Goal: Task Accomplishment & Management: Complete application form

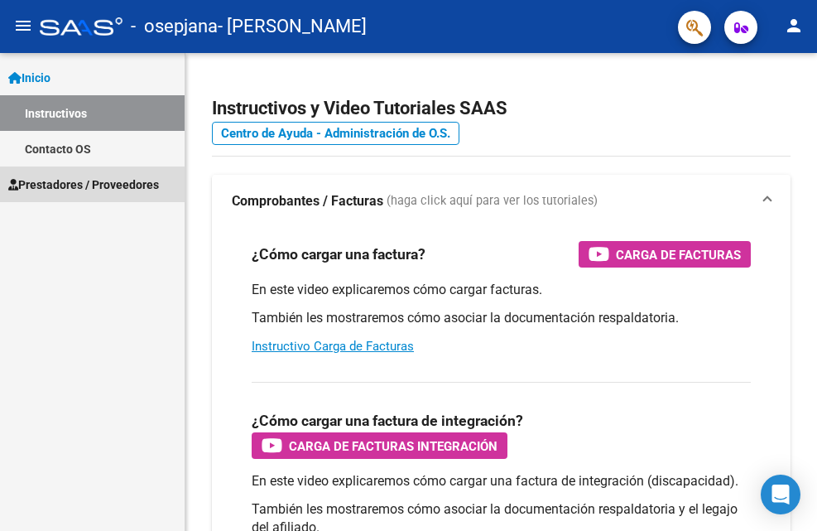
click at [82, 190] on span "Prestadores / Proveedores" at bounding box center [83, 185] width 151 height 18
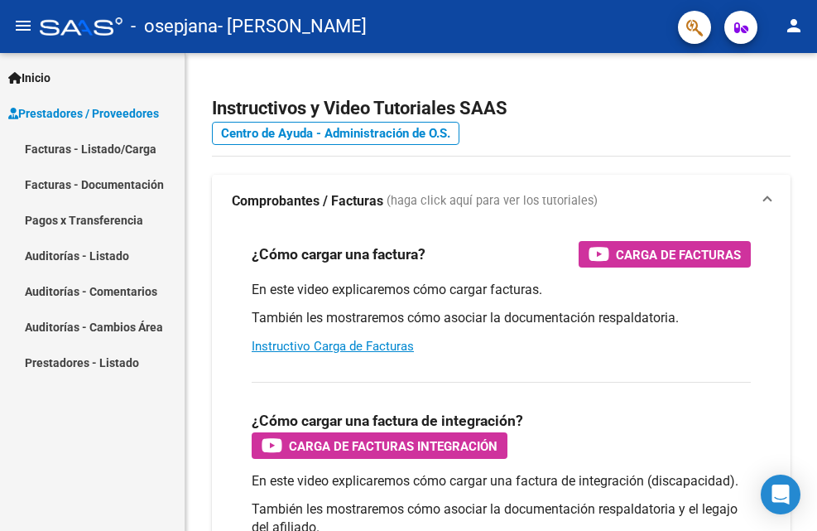
click at [110, 142] on link "Facturas - Listado/Carga" at bounding box center [92, 149] width 185 height 36
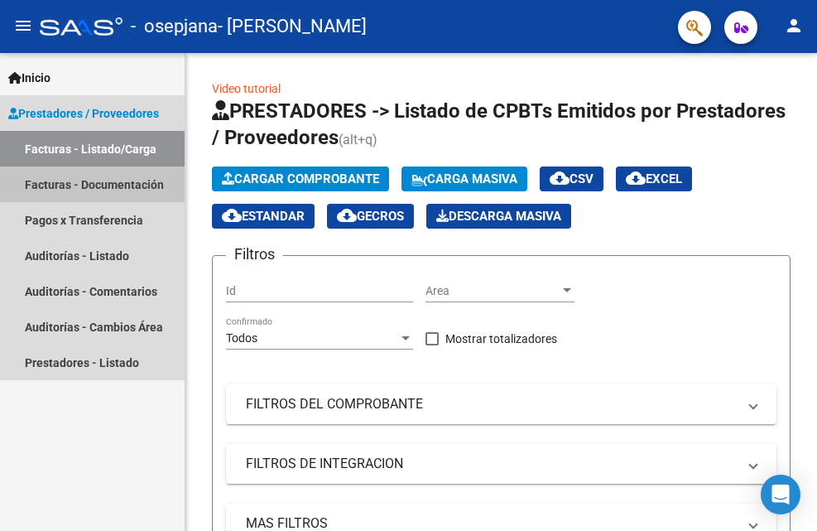
click at [138, 185] on link "Facturas - Documentación" at bounding box center [92, 184] width 185 height 36
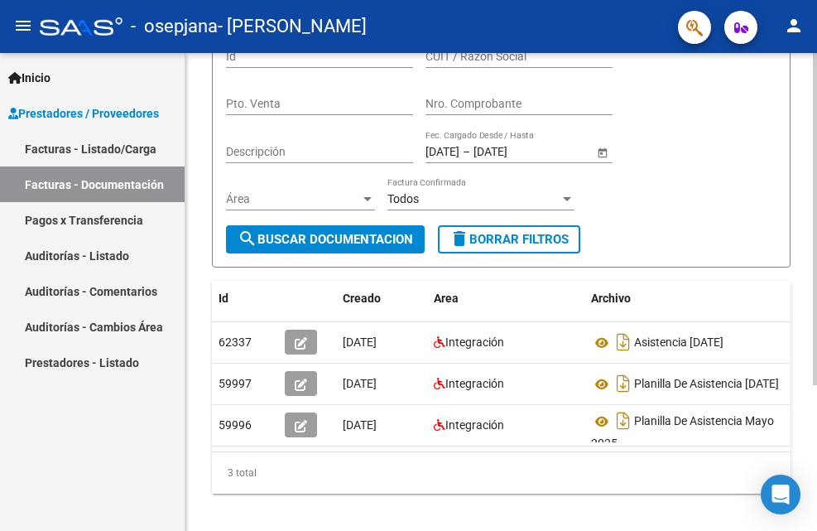
scroll to position [209, 0]
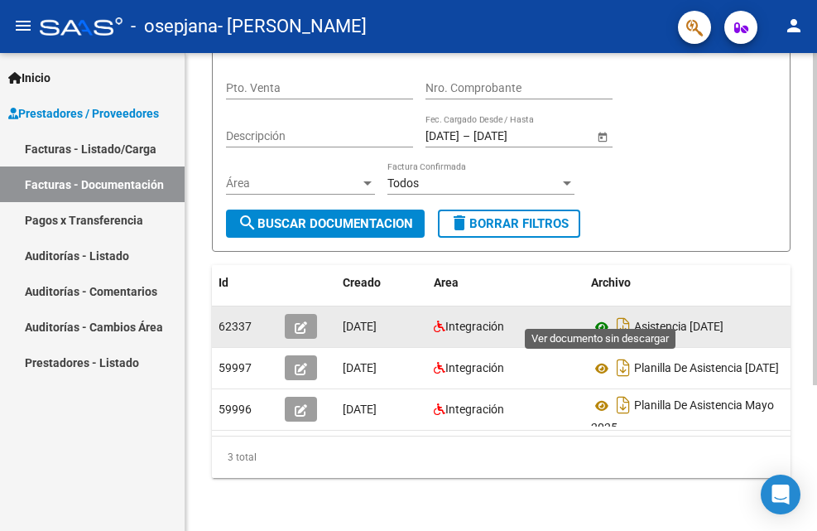
click at [602, 317] on icon at bounding box center [602, 327] width 22 height 20
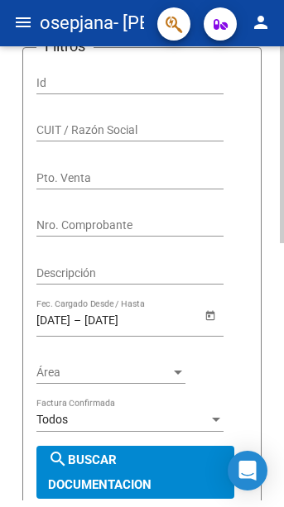
click at [12, 272] on div "PRESTADORES -> Comprobantes - Documentación Respaldatoria cloud_download Export…" at bounding box center [142, 355] width 284 height 1036
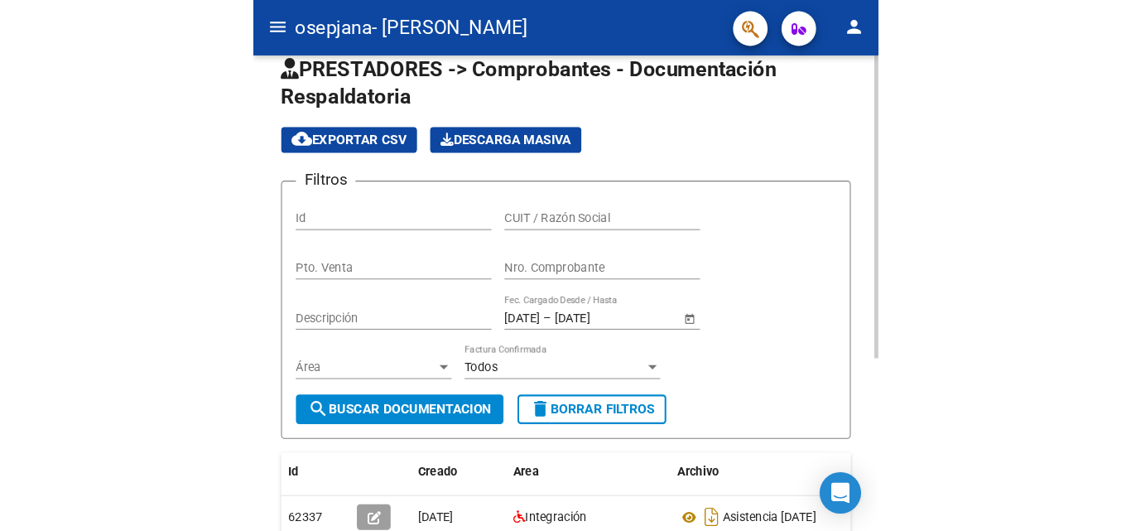
scroll to position [0, 0]
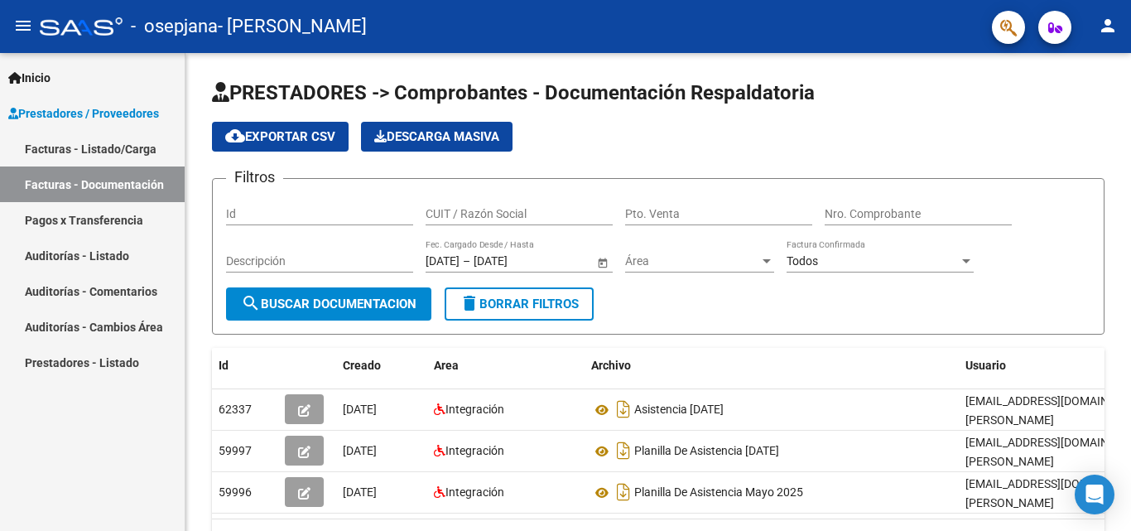
click at [115, 147] on link "Facturas - Listado/Carga" at bounding box center [92, 149] width 185 height 36
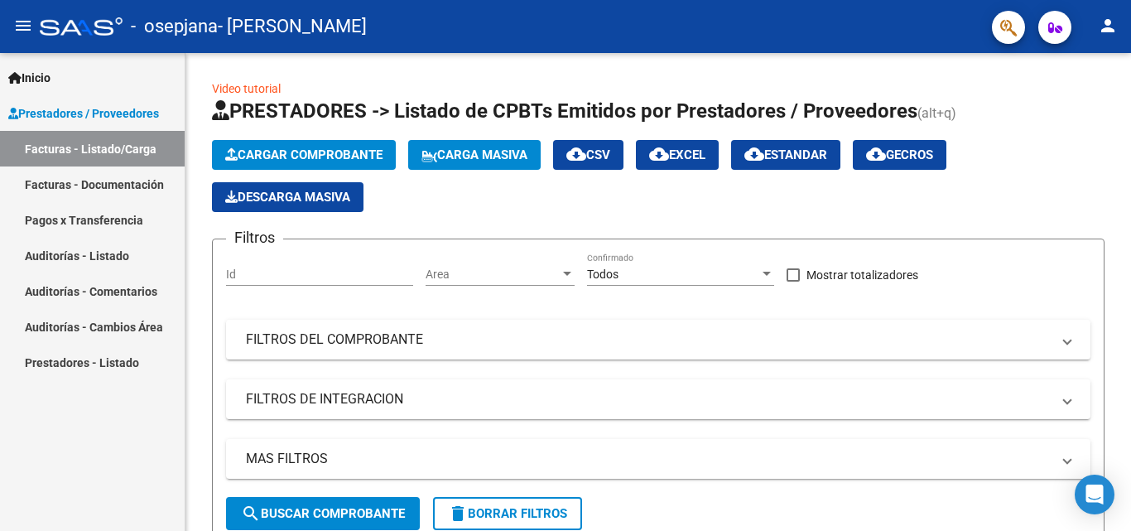
click at [142, 109] on span "Prestadores / Proveedores" at bounding box center [83, 113] width 151 height 18
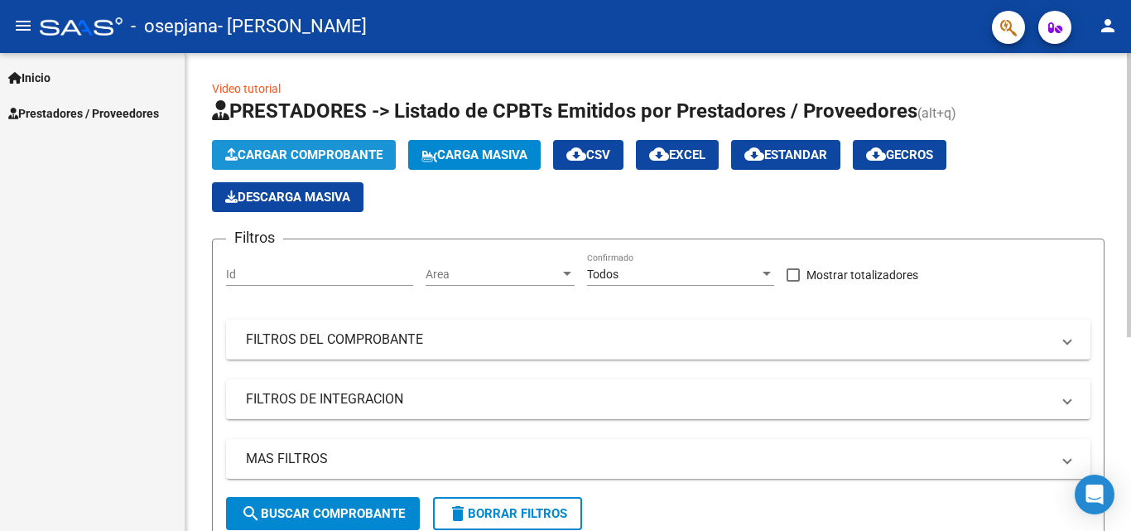
click at [286, 154] on span "Cargar Comprobante" at bounding box center [303, 154] width 157 height 15
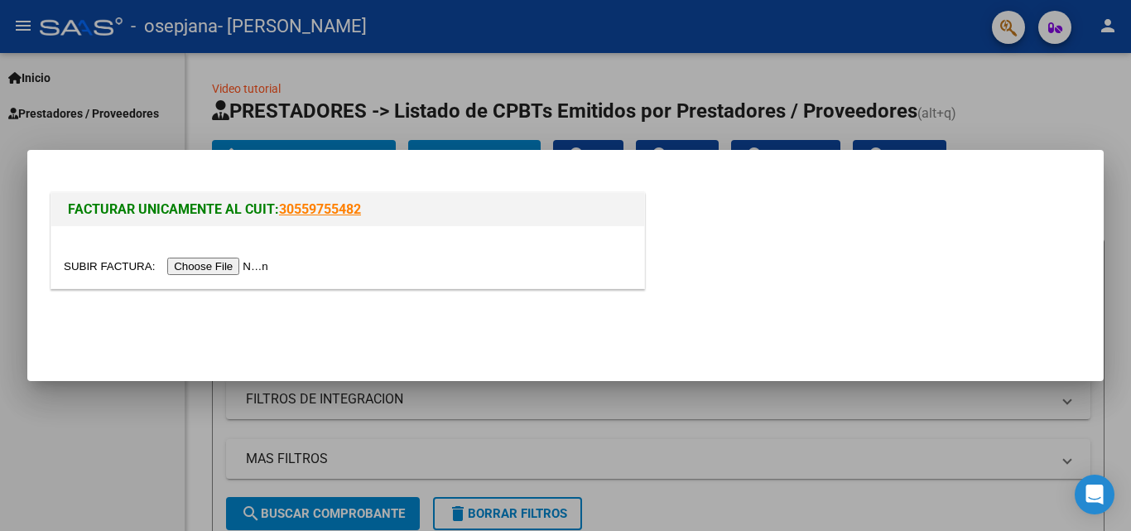
click at [205, 266] on input "file" at bounding box center [168, 265] width 209 height 17
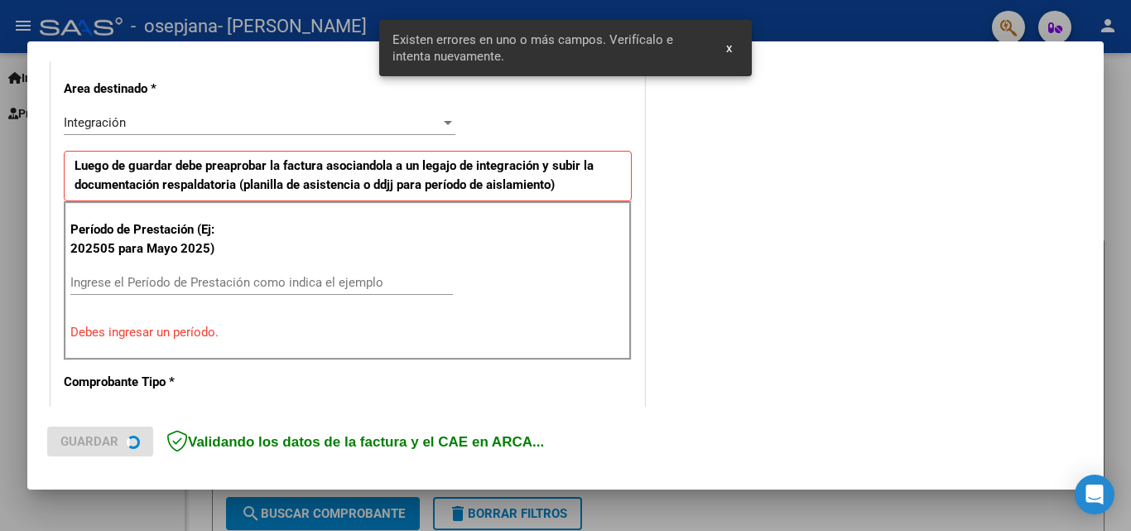
scroll to position [373, 0]
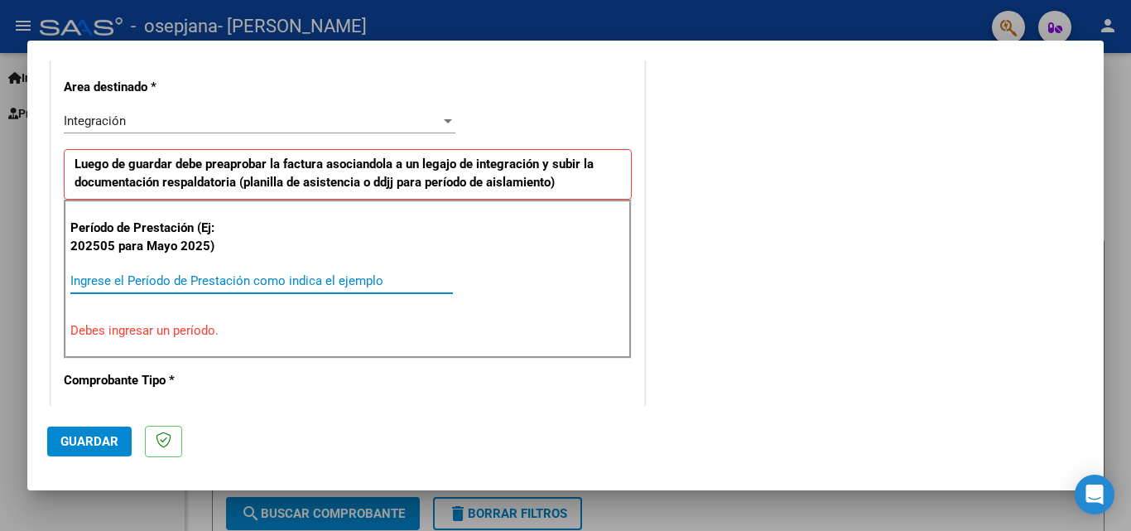
click at [160, 287] on input "Ingrese el Período de Prestación como indica el ejemplo" at bounding box center [261, 280] width 382 height 15
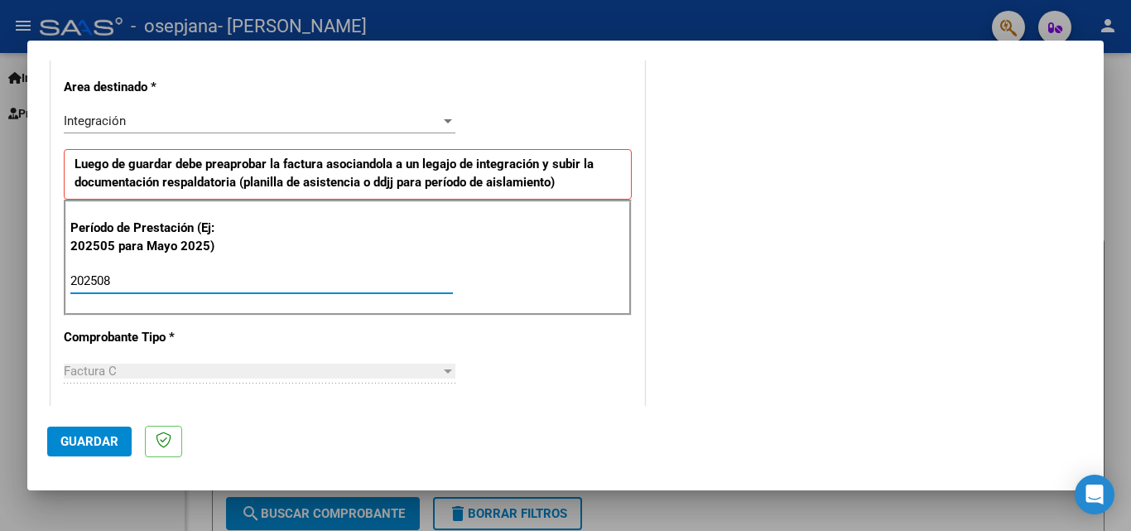
type input "202508"
click at [140, 376] on div "Factura C" at bounding box center [252, 370] width 377 height 15
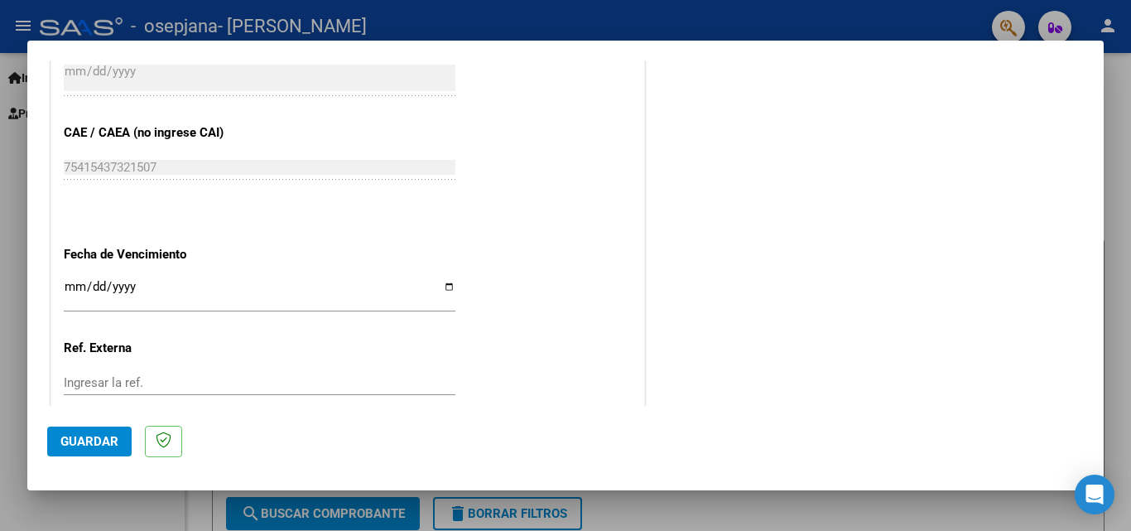
scroll to position [1036, 0]
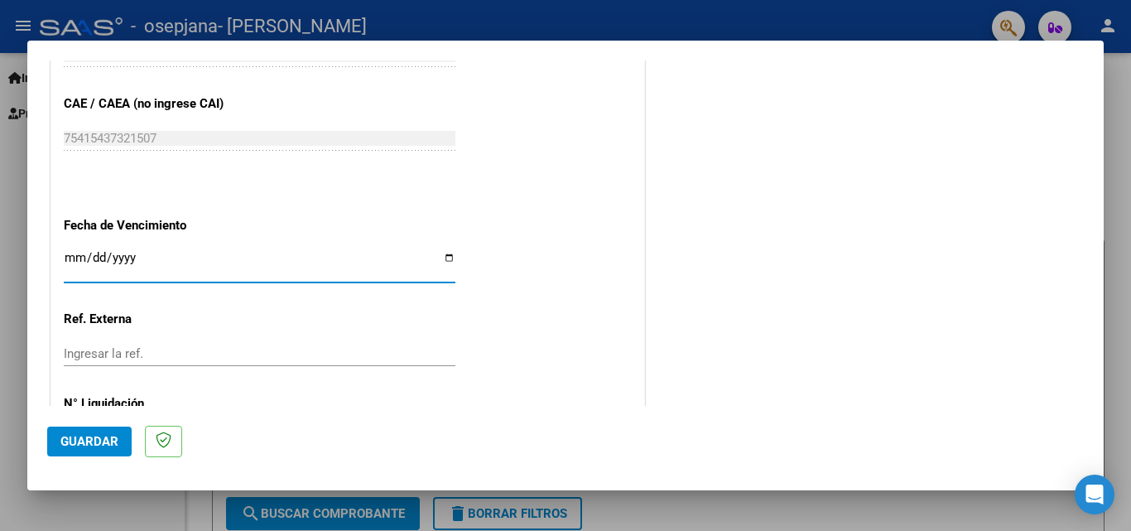
click at [73, 251] on input "Ingresar la fecha" at bounding box center [260, 264] width 392 height 26
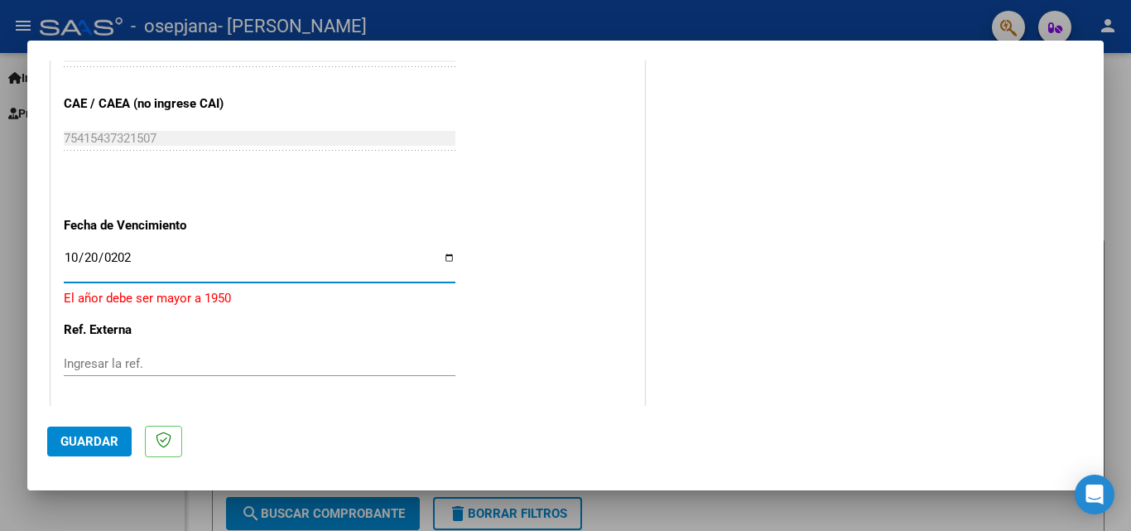
type input "[DATE]"
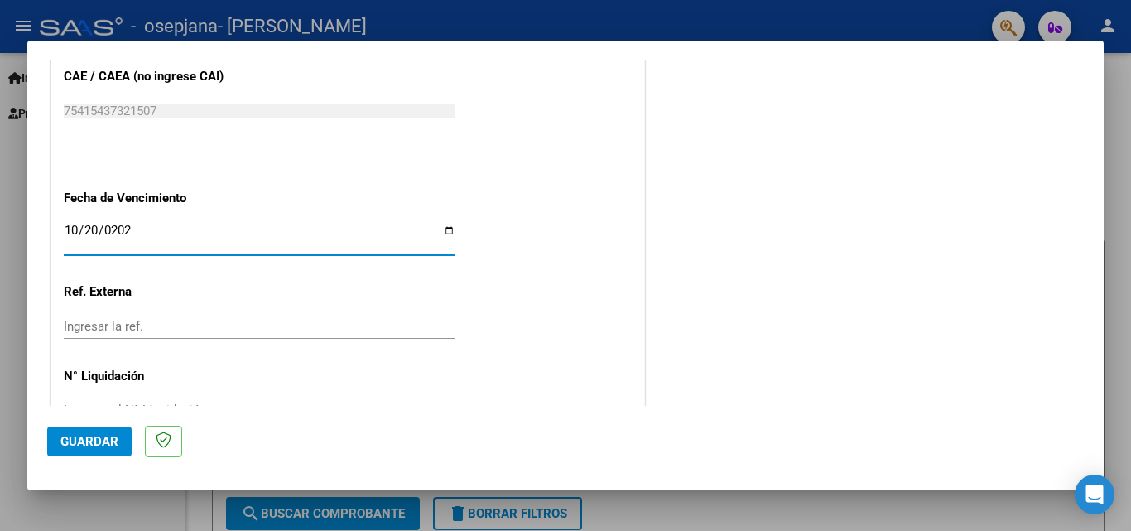
scroll to position [1112, 0]
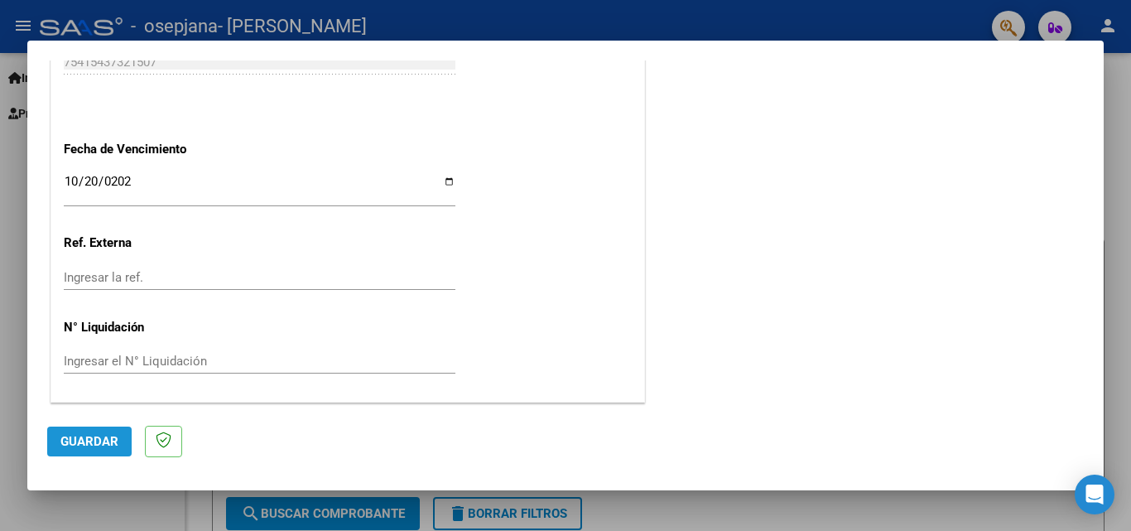
click at [110, 438] on span "Guardar" at bounding box center [89, 441] width 58 height 15
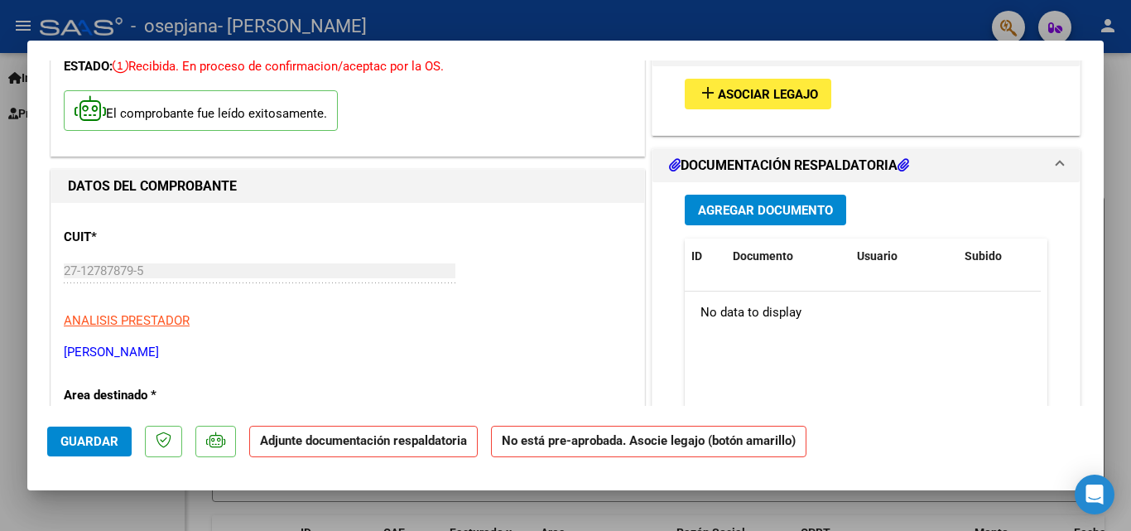
scroll to position [0, 0]
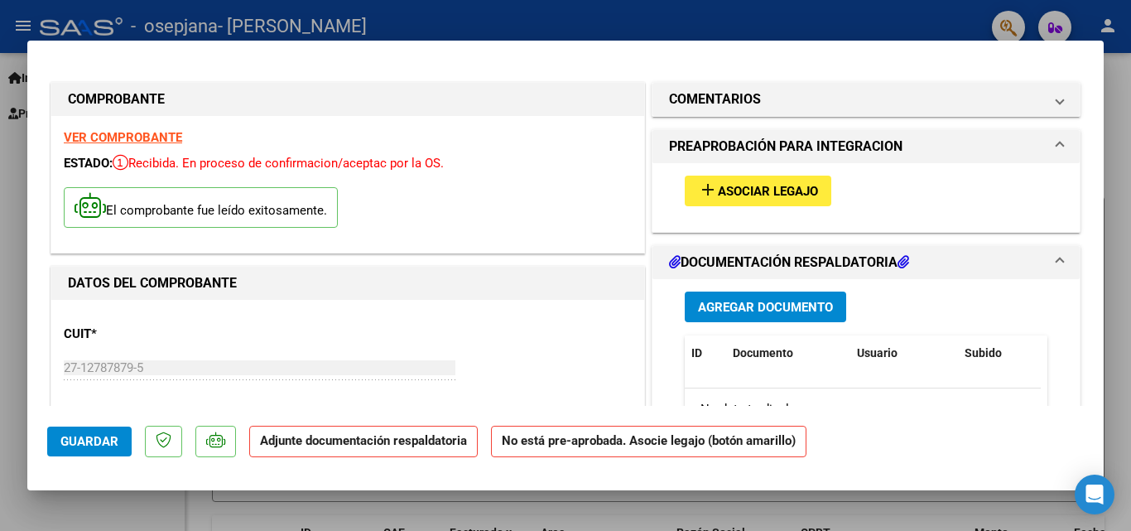
click at [718, 199] on span "Asociar Legajo" at bounding box center [768, 191] width 100 height 15
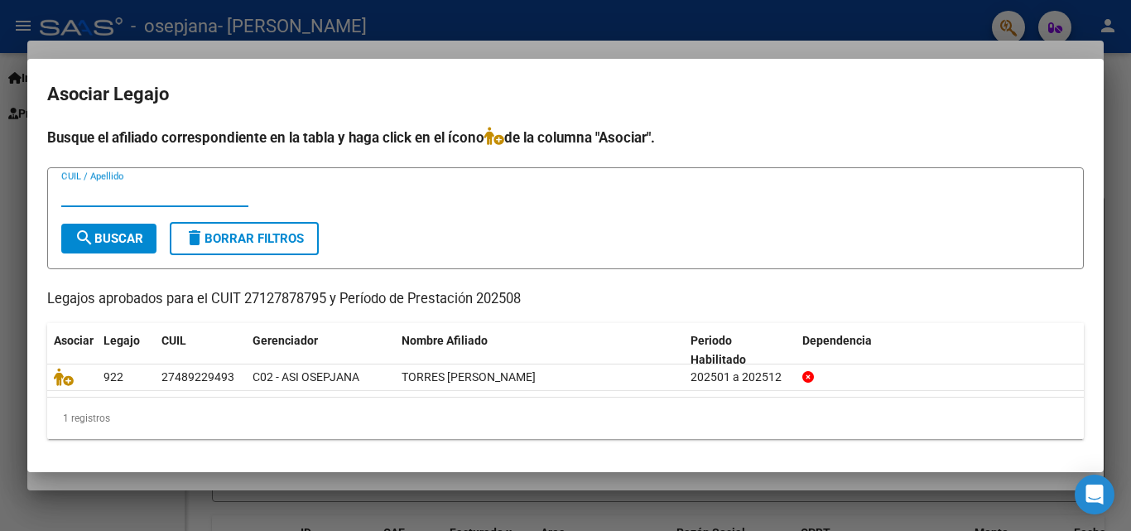
click at [169, 200] on input "CUIL / Apellido" at bounding box center [154, 193] width 187 height 15
click at [89, 190] on input "CUIL / Apellido" at bounding box center [154, 193] width 187 height 15
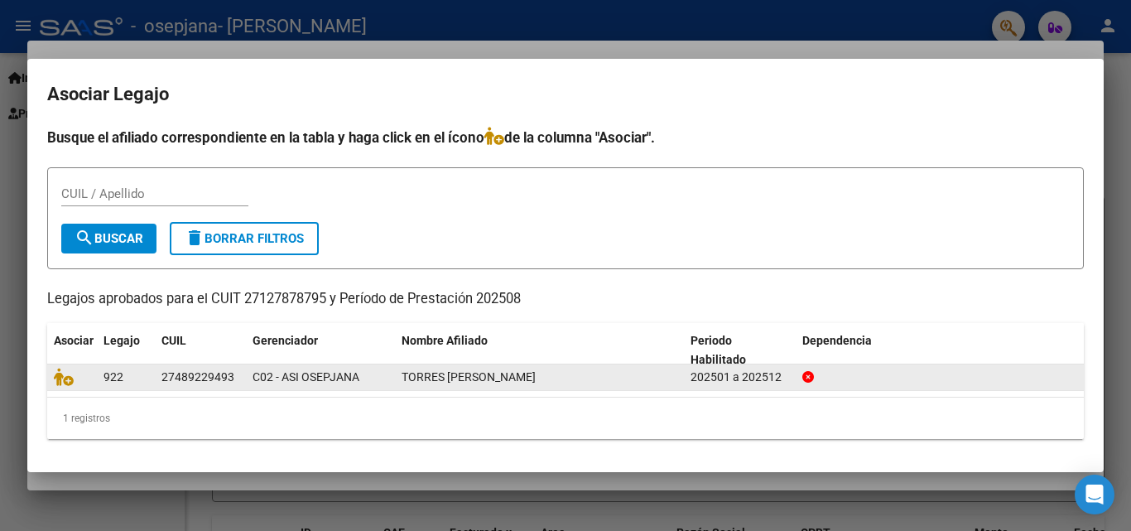
click at [421, 378] on span "TORRES [PERSON_NAME]" at bounding box center [469, 376] width 134 height 13
click at [161, 378] on datatable-body-cell "27489229493" at bounding box center [200, 377] width 91 height 26
click at [703, 382] on div "202501 a 202512" at bounding box center [739, 377] width 99 height 19
click at [452, 364] on datatable-body-cell "TORRES [PERSON_NAME]" at bounding box center [539, 377] width 289 height 26
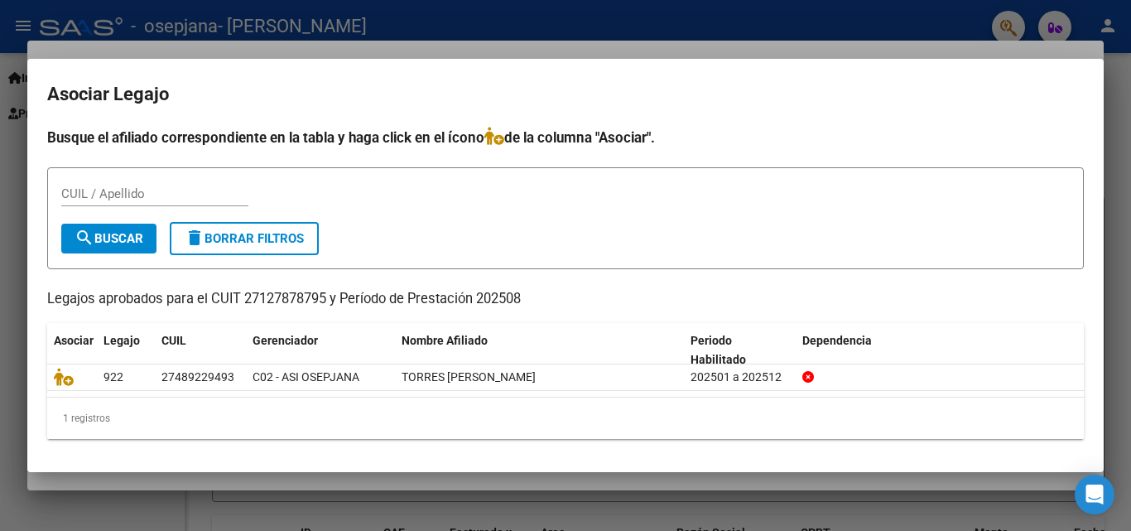
click at [153, 416] on div "1 registros" at bounding box center [565, 417] width 1036 height 41
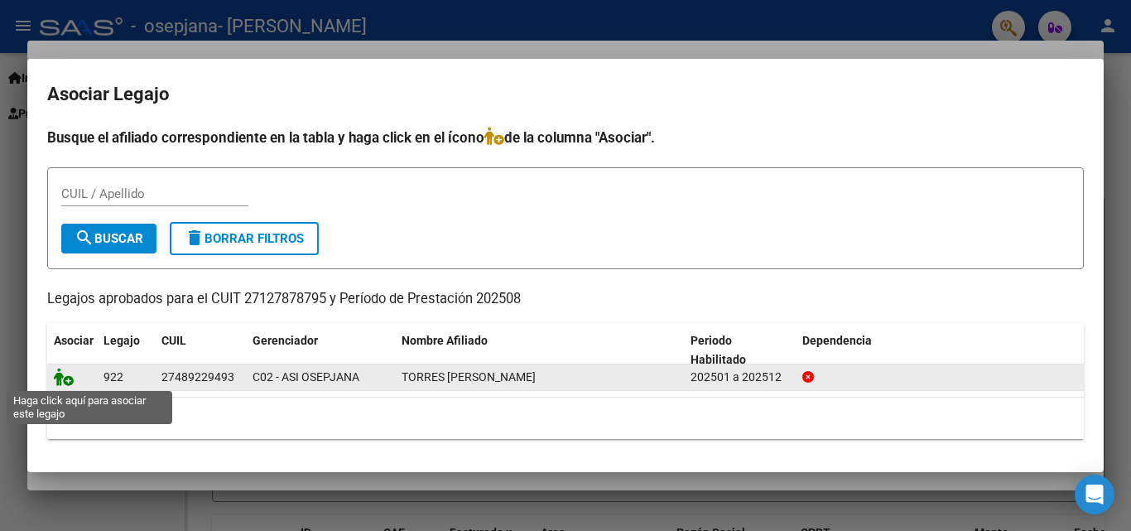
click at [66, 382] on icon at bounding box center [64, 377] width 20 height 18
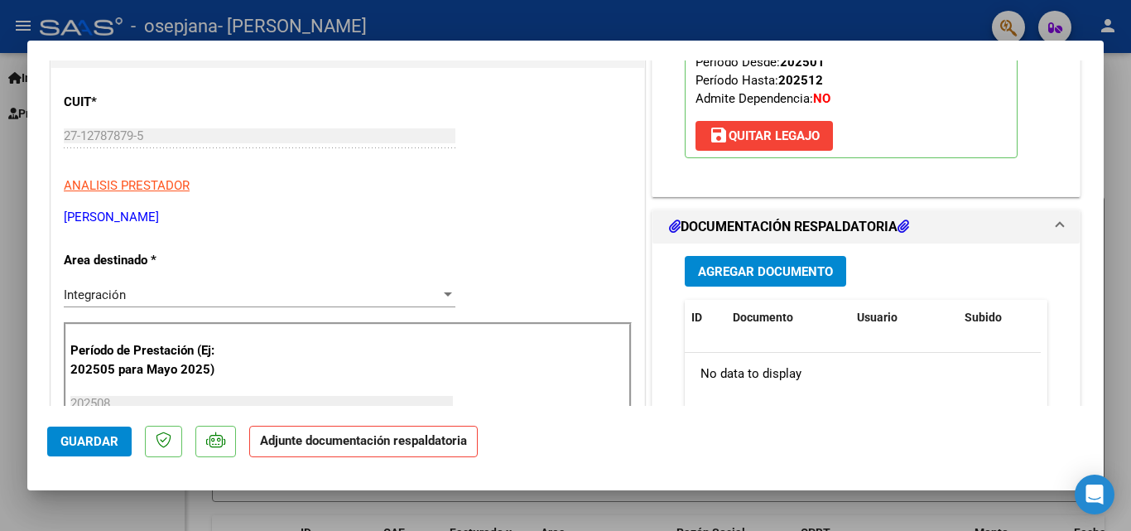
scroll to position [248, 0]
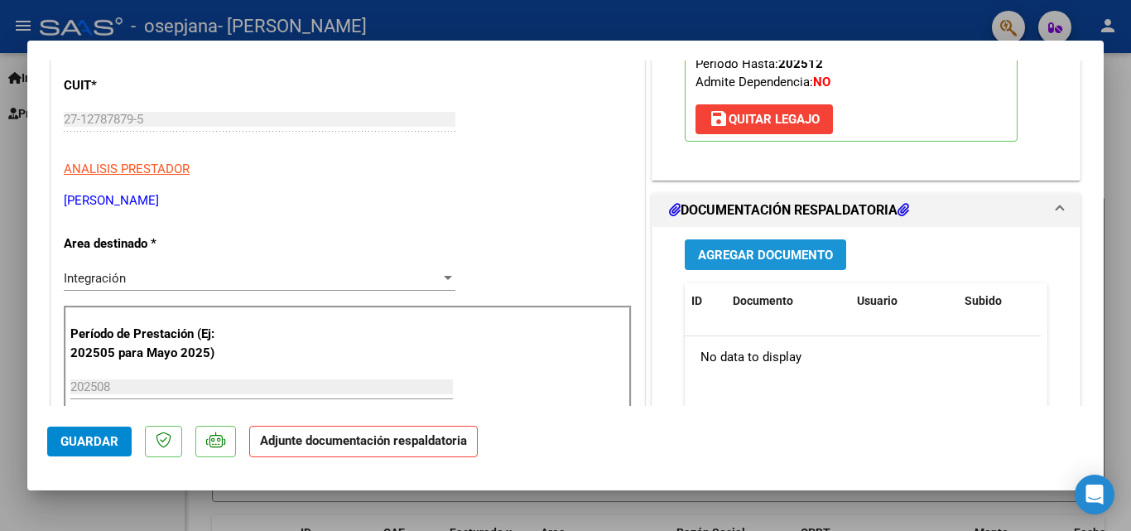
click at [762, 259] on span "Agregar Documento" at bounding box center [765, 255] width 135 height 15
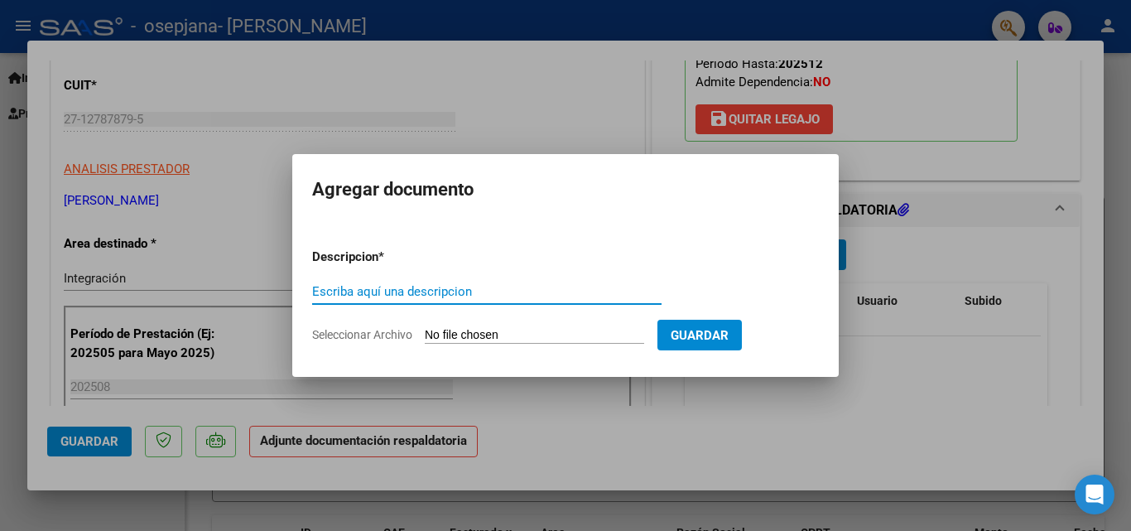
click at [479, 295] on input "Escriba aquí una descripcion" at bounding box center [486, 291] width 349 height 15
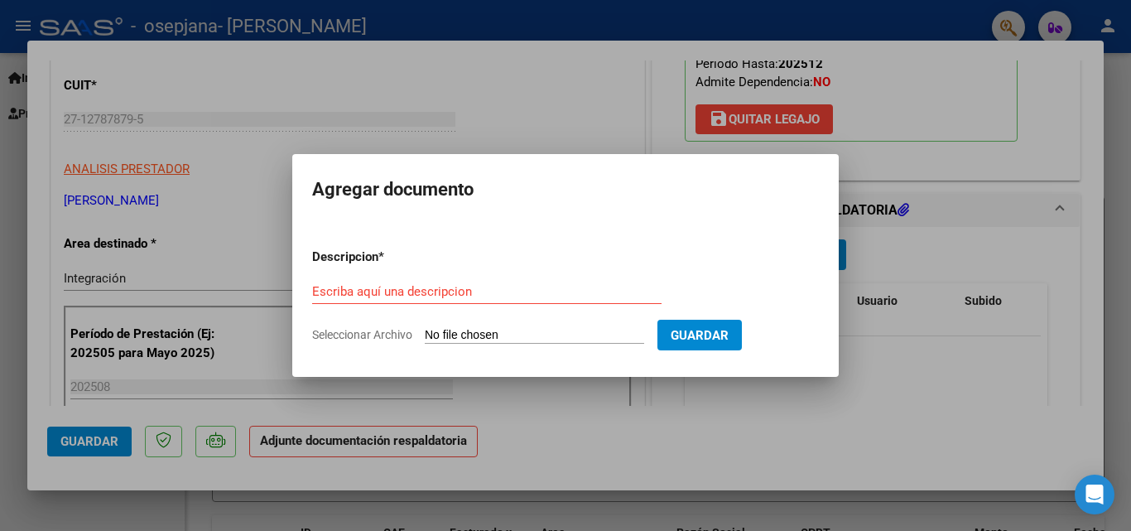
click at [402, 338] on span "Seleccionar Archivo" at bounding box center [362, 334] width 100 height 13
click at [425, 338] on input "Seleccionar Archivo" at bounding box center [534, 336] width 219 height 16
type input "C:\fakepath\ASISTENCIA [PERSON_NAME][DATE].pdf"
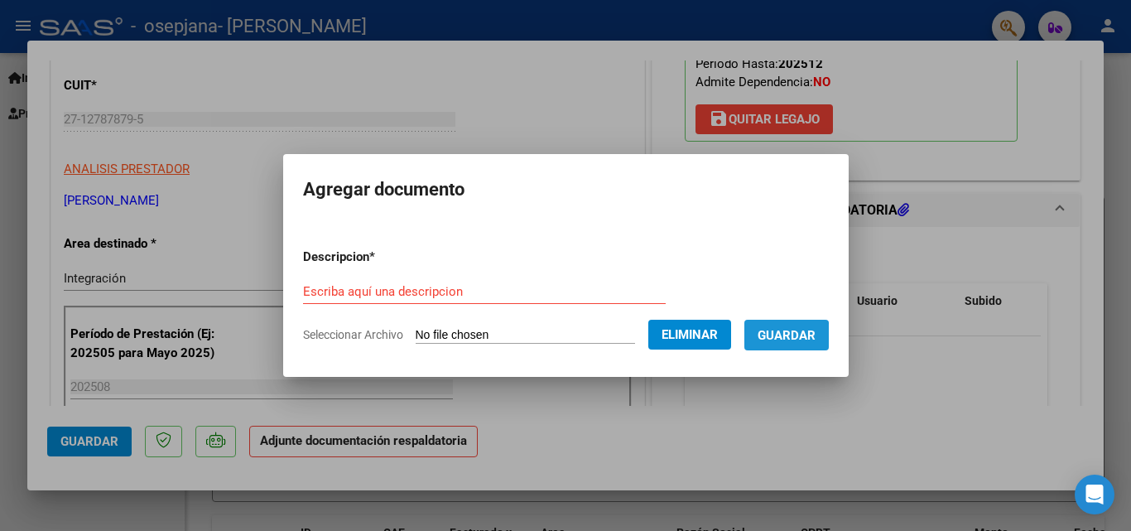
click at [768, 340] on button "Guardar" at bounding box center [786, 335] width 84 height 31
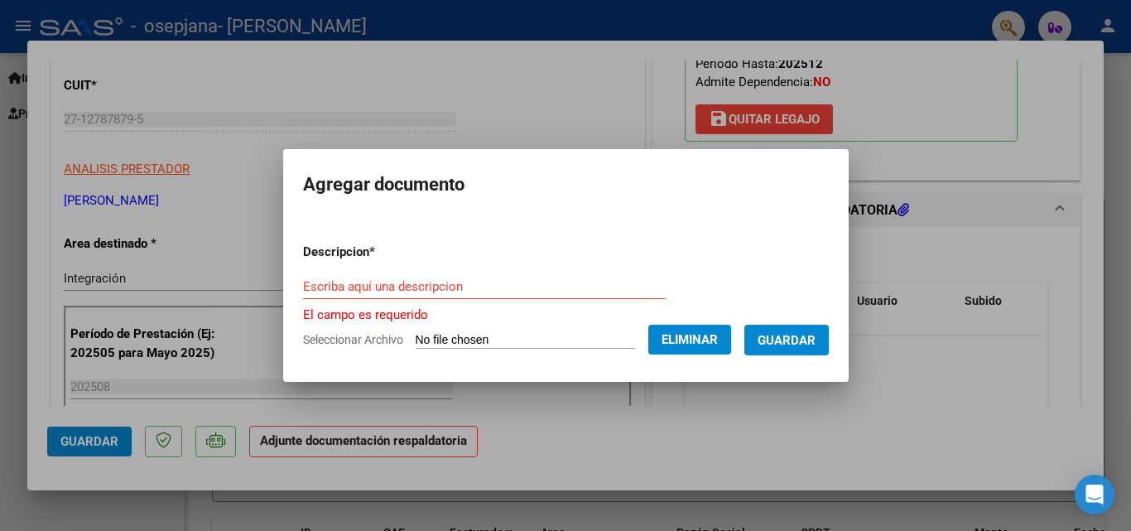
click at [443, 297] on div "Escriba aquí una descripcion" at bounding box center [484, 286] width 363 height 25
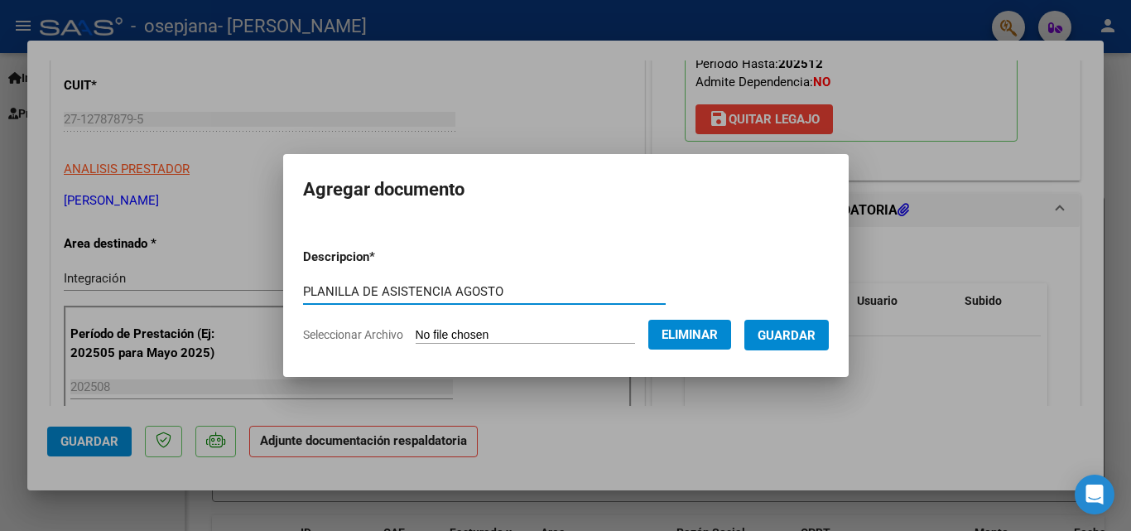
type input "PLANILLA DE ASISTENCIA AGOSTO"
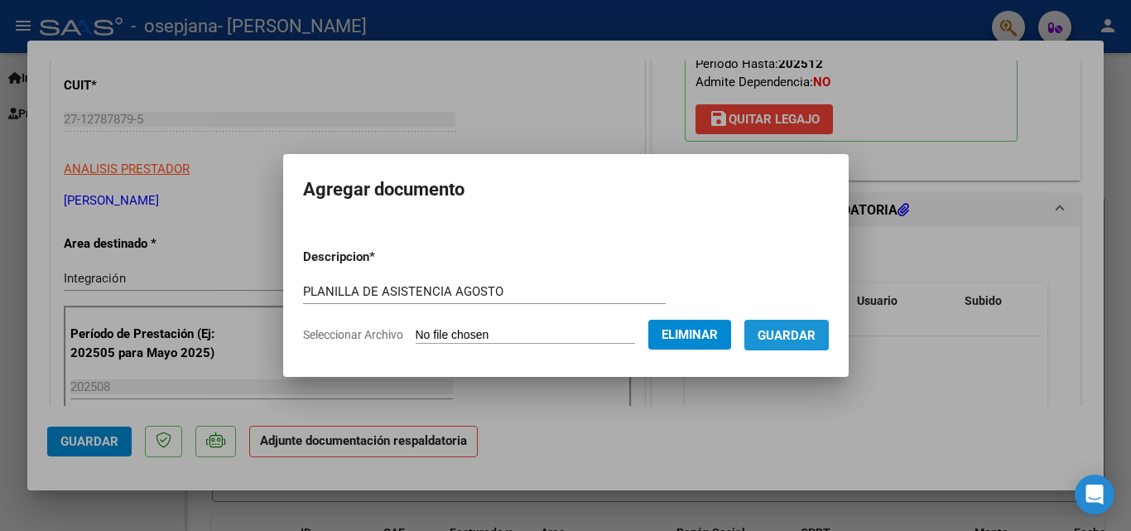
click at [770, 329] on button "Guardar" at bounding box center [786, 335] width 84 height 31
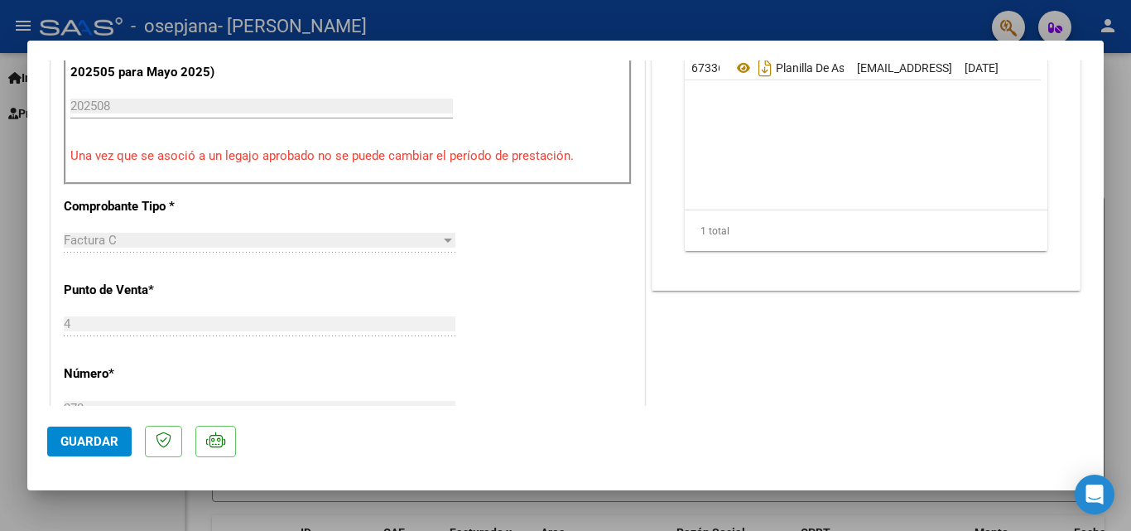
scroll to position [580, 0]
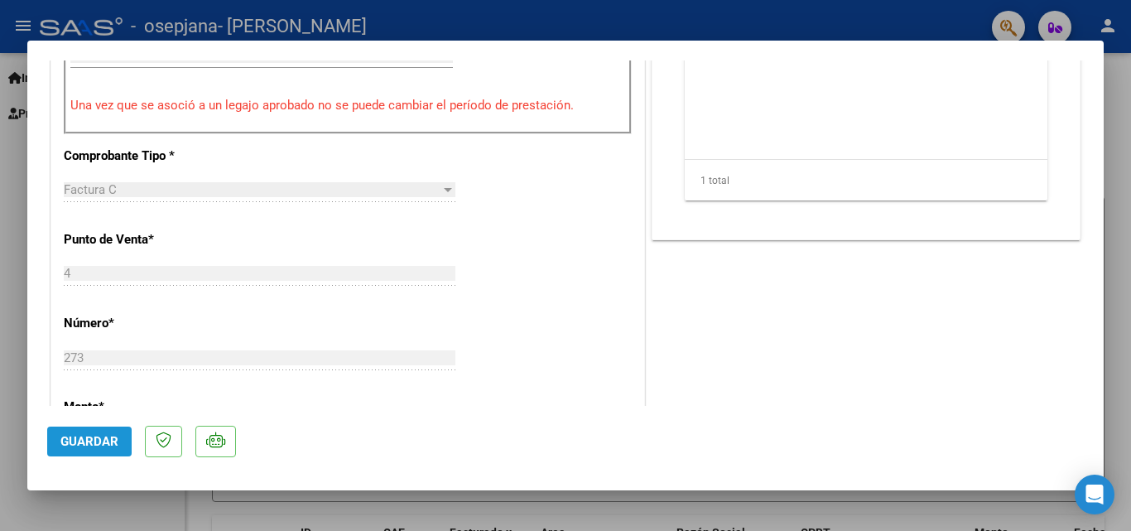
click at [96, 440] on span "Guardar" at bounding box center [89, 441] width 58 height 15
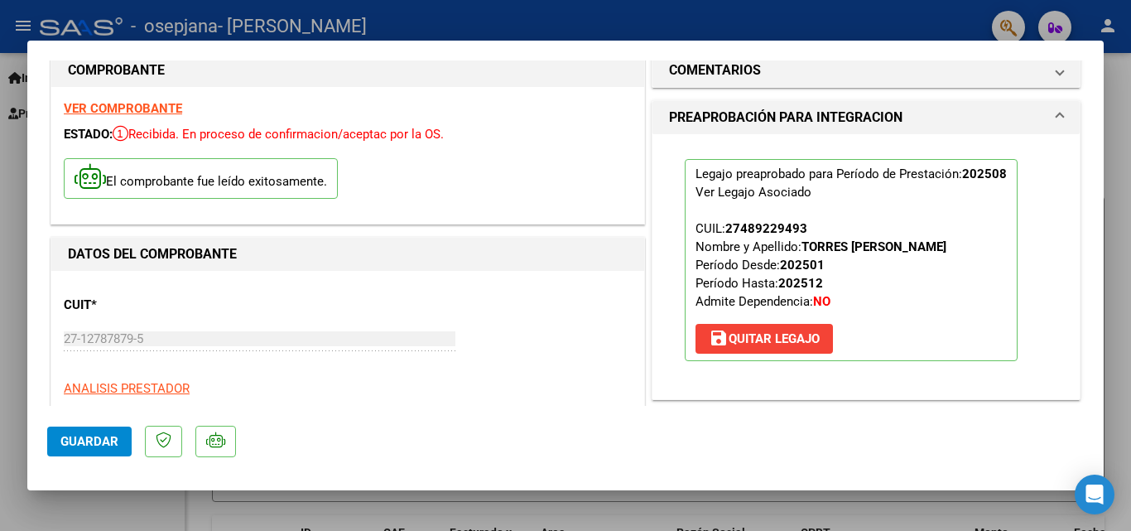
scroll to position [0, 0]
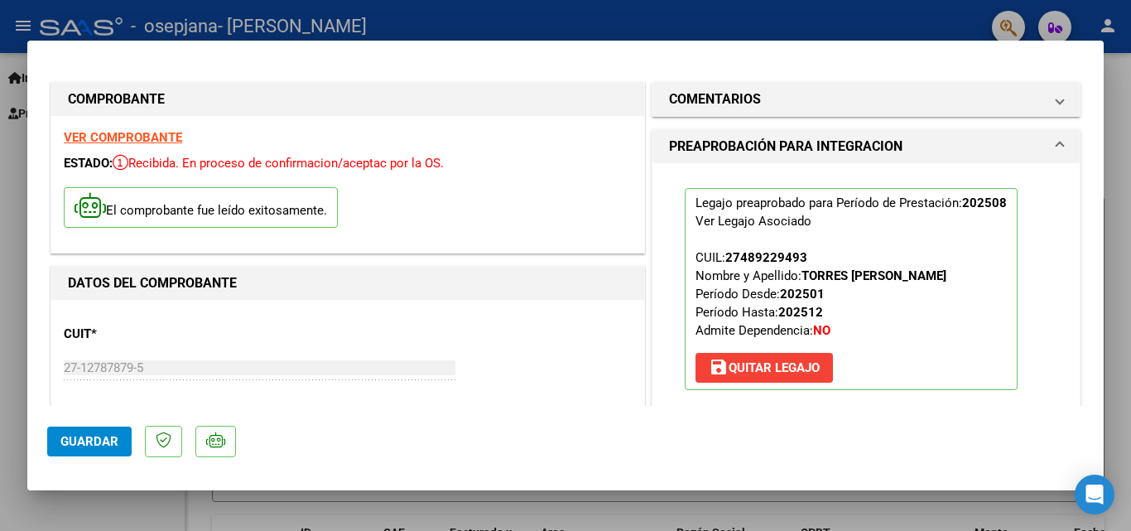
click at [14, 283] on div at bounding box center [565, 265] width 1131 height 531
type input "$ 0,00"
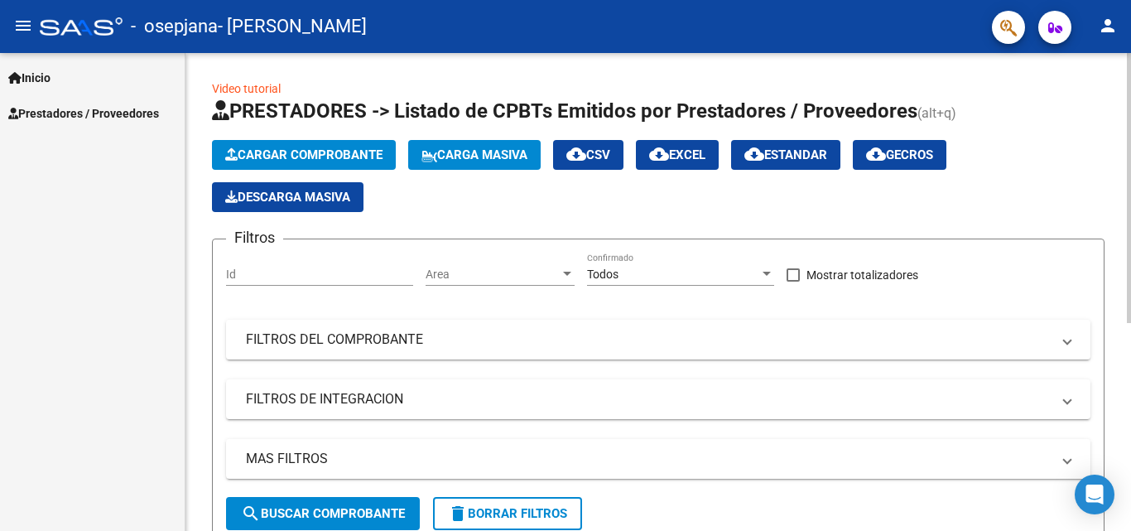
click at [336, 160] on span "Cargar Comprobante" at bounding box center [303, 154] width 157 height 15
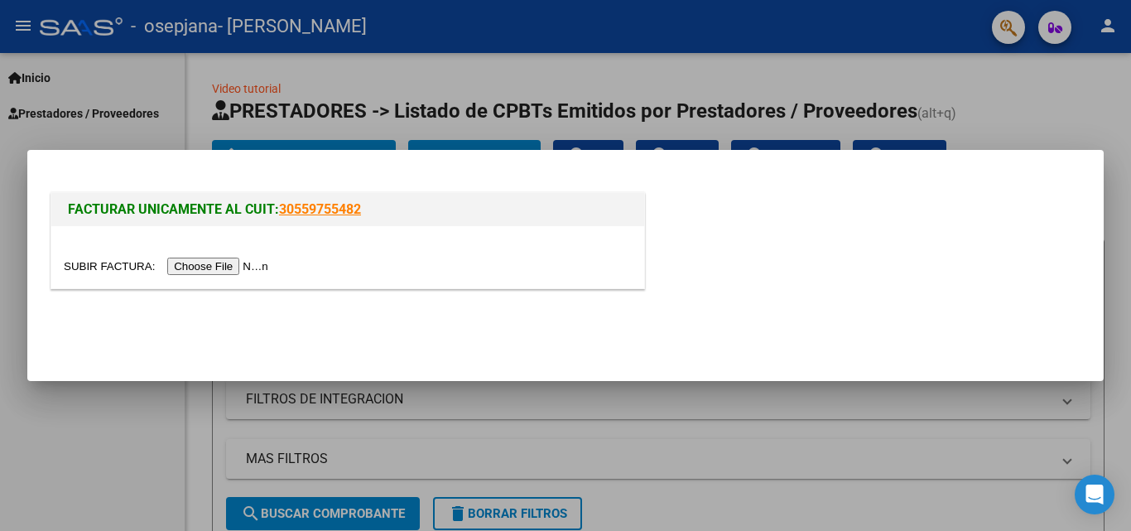
click at [239, 261] on input "file" at bounding box center [168, 265] width 209 height 17
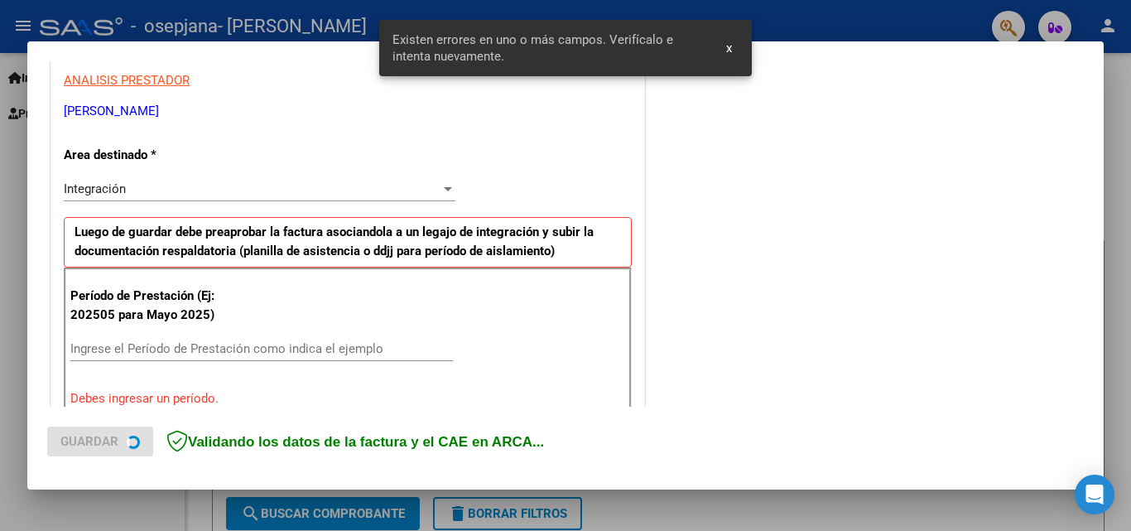
scroll to position [373, 0]
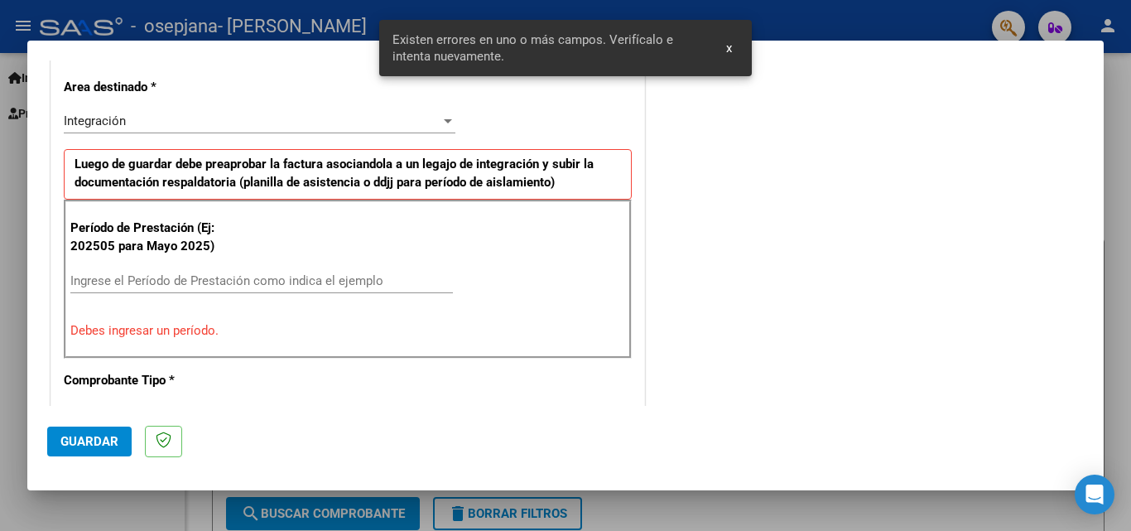
click at [192, 277] on input "Ingrese el Período de Prestación como indica el ejemplo" at bounding box center [261, 280] width 382 height 15
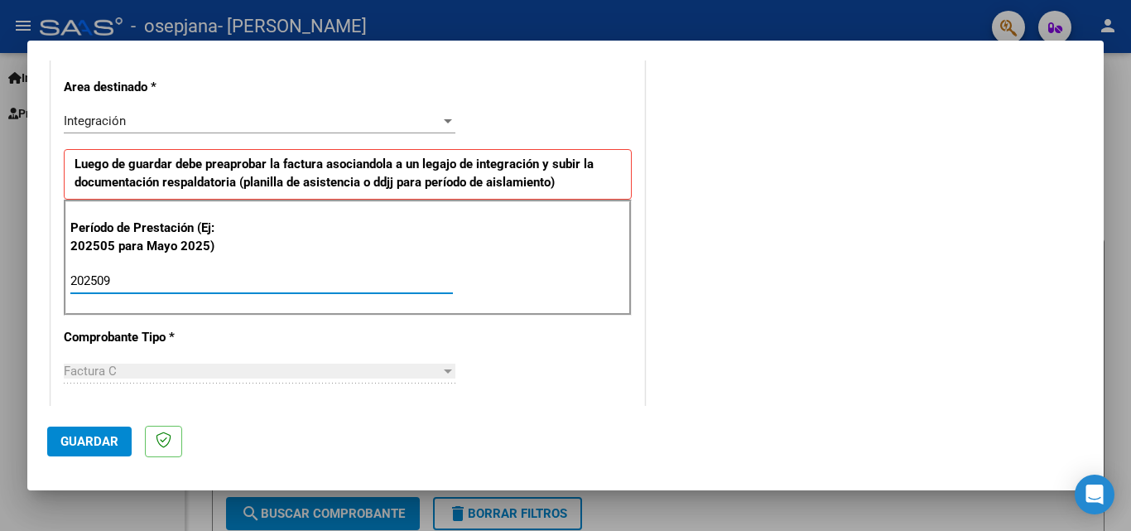
type input "202509"
click at [79, 450] on button "Guardar" at bounding box center [89, 441] width 84 height 30
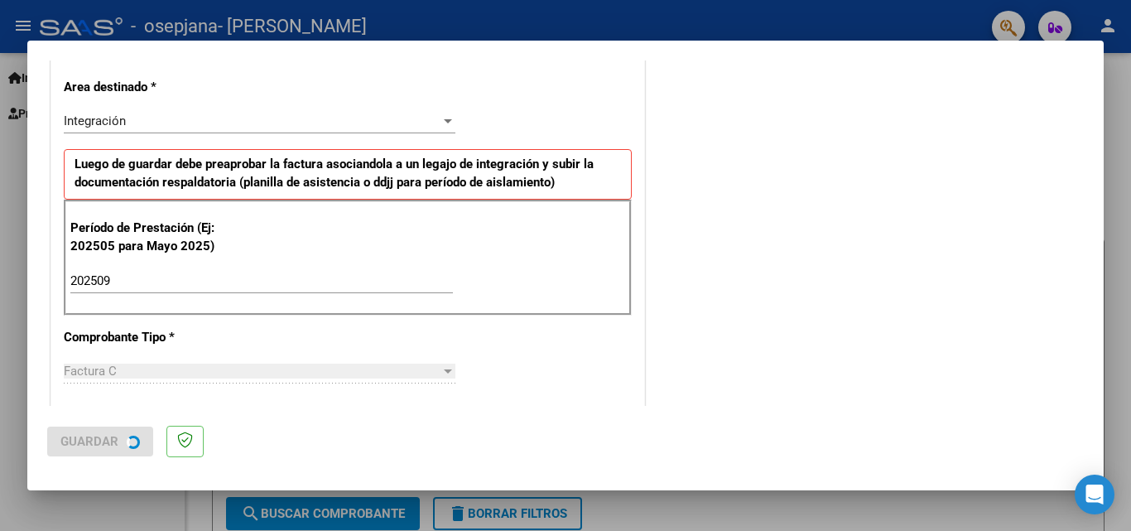
scroll to position [0, 0]
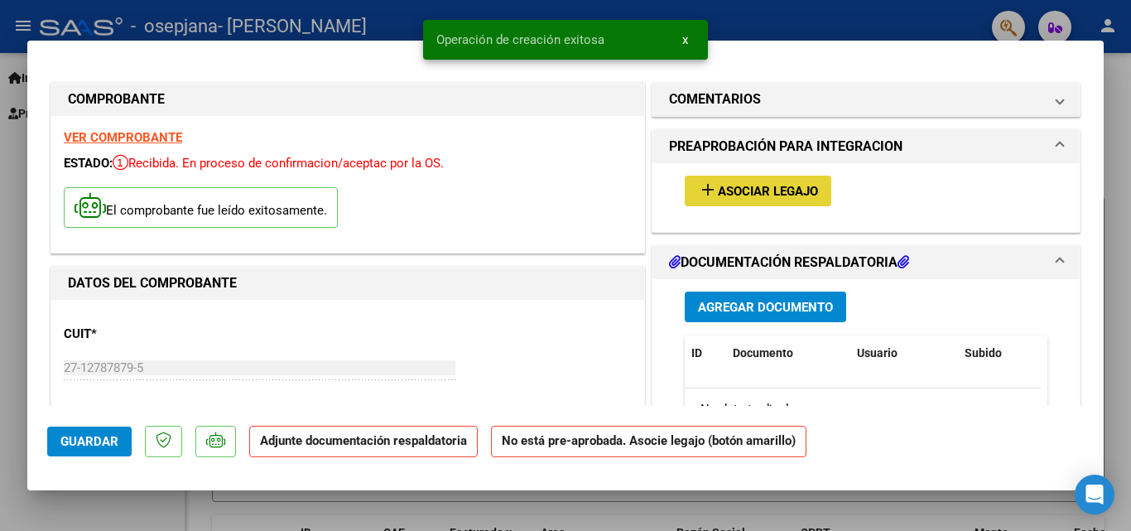
click at [796, 190] on span "Asociar Legajo" at bounding box center [768, 191] width 100 height 15
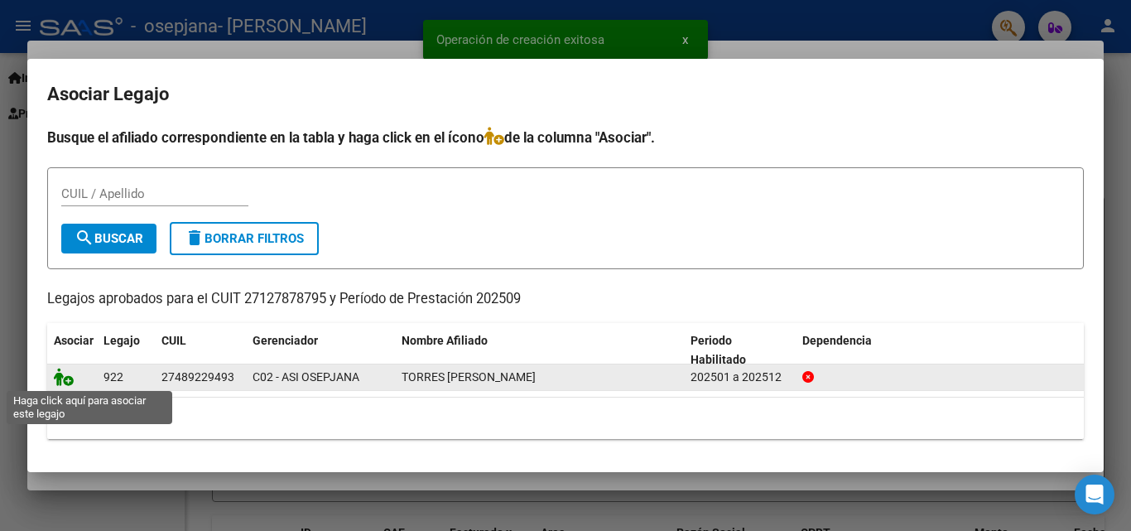
click at [62, 383] on icon at bounding box center [64, 377] width 20 height 18
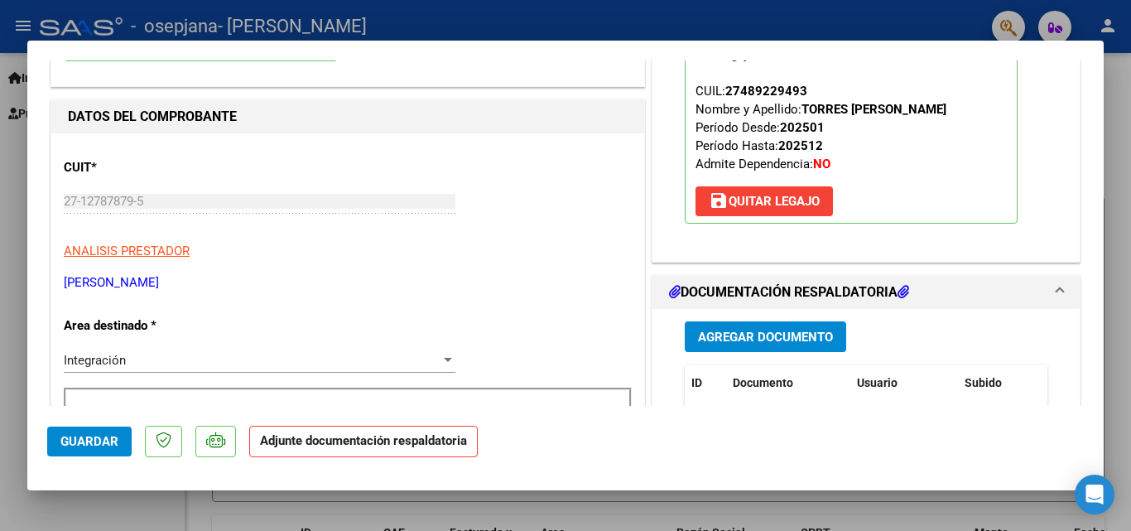
scroll to position [248, 0]
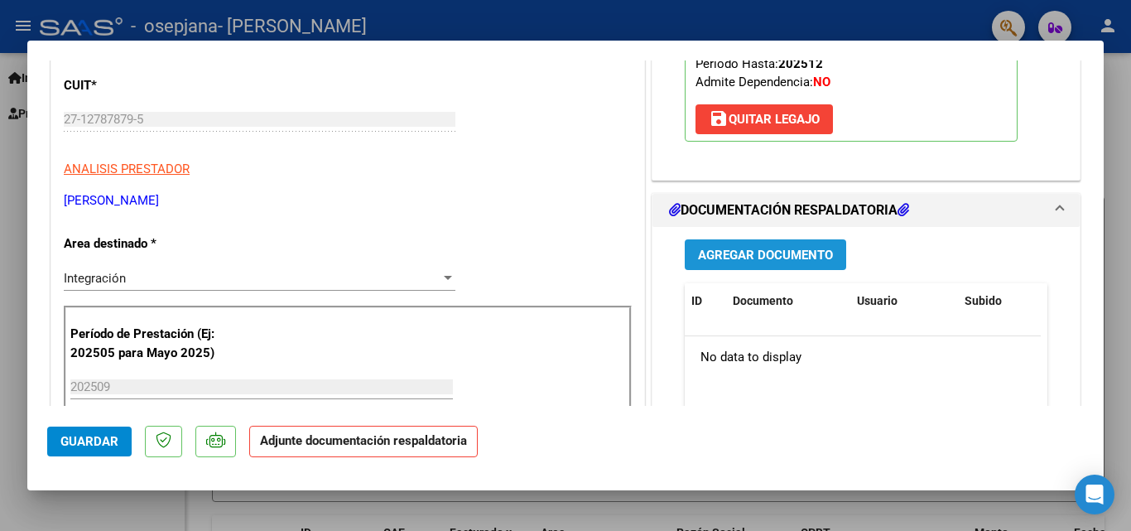
click at [766, 252] on span "Agregar Documento" at bounding box center [765, 255] width 135 height 15
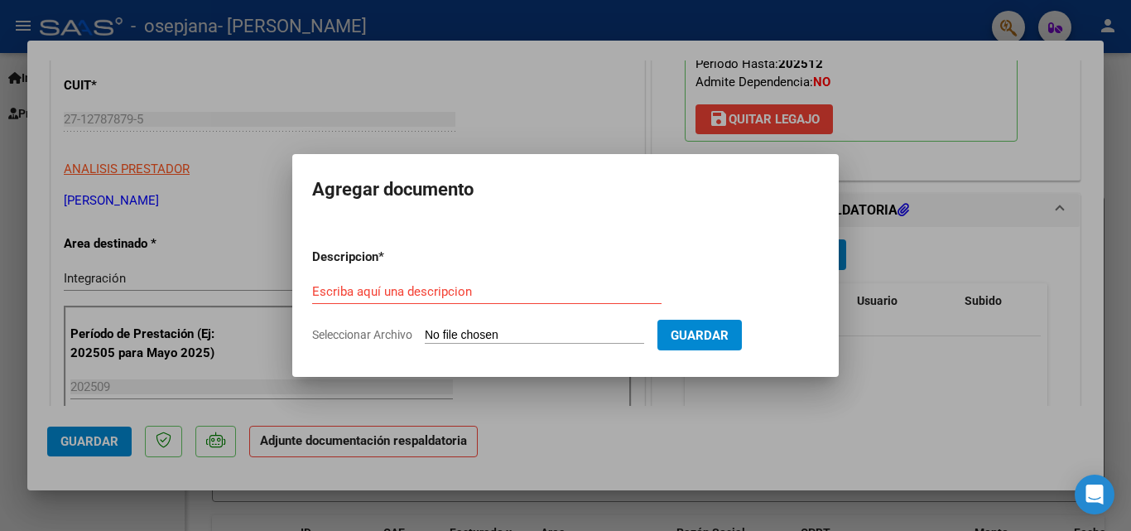
click at [392, 335] on span "Seleccionar Archivo" at bounding box center [362, 334] width 100 height 13
click at [425, 335] on input "Seleccionar Archivo" at bounding box center [534, 336] width 219 height 16
type input "C:\fakepath\ASISTENCIA EMILSE SETIEMBRE 2025.pdf"
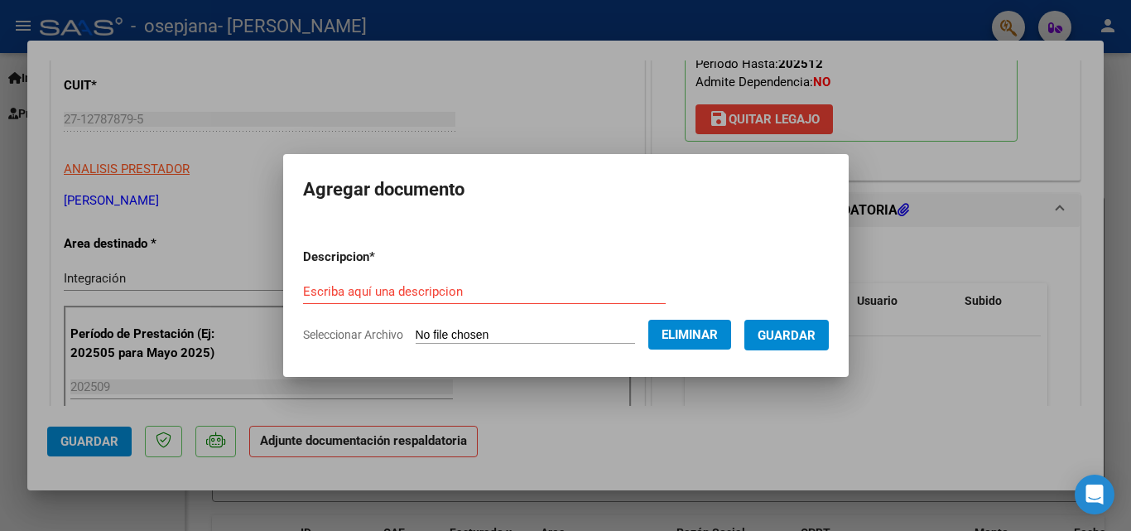
drag, startPoint x: 402, startPoint y: 277, endPoint x: 382, endPoint y: 308, distance: 36.8
click at [400, 280] on form "Descripcion * Escriba aquí una descripcion Seleccionar Archivo Eliminar Guardar" at bounding box center [566, 295] width 526 height 121
click at [387, 297] on input "Escriba aquí una descripcion" at bounding box center [484, 291] width 363 height 15
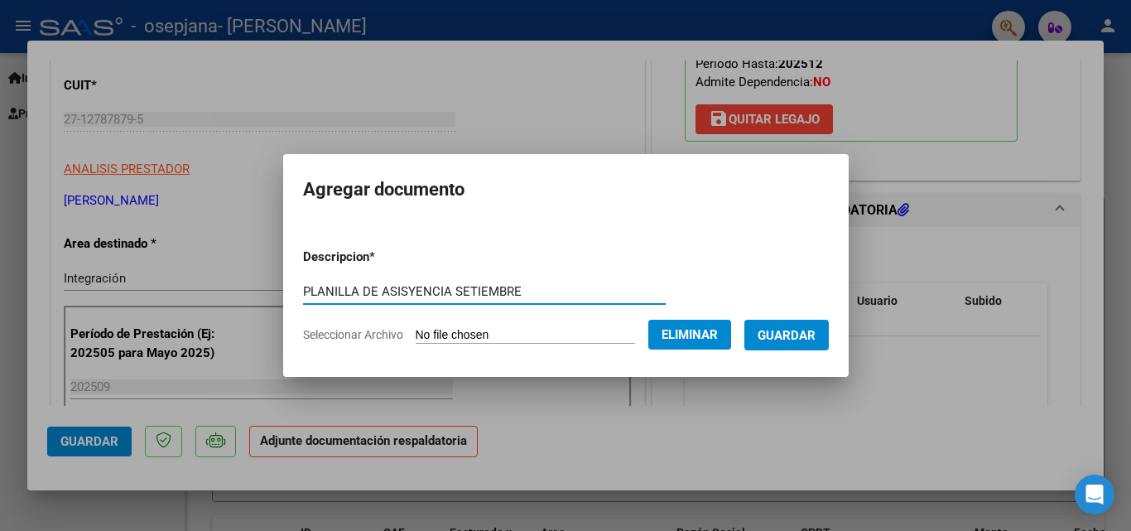
type input "PLANILLA DE ASISYENCIA SETIEMBRE"
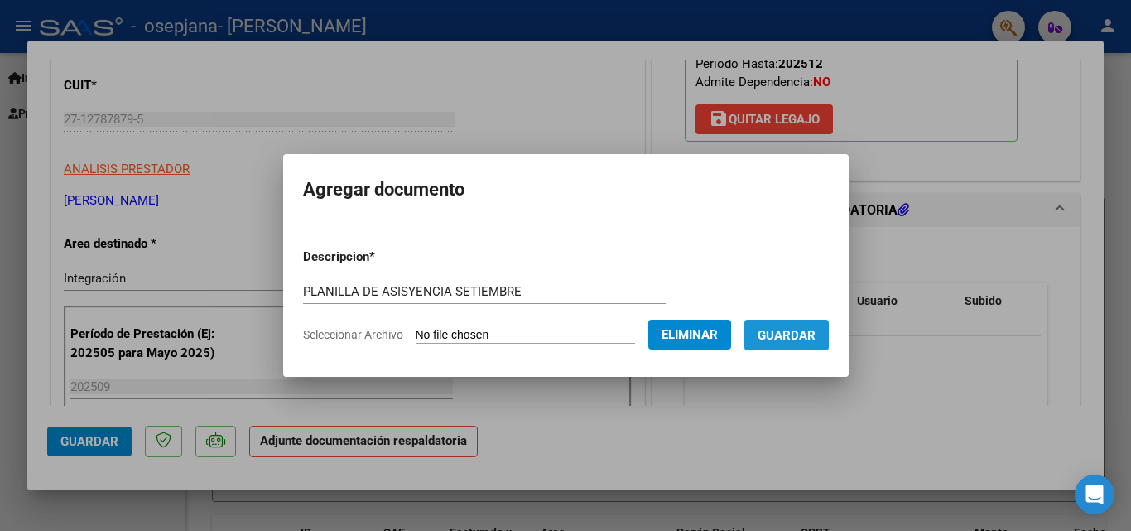
click at [808, 334] on span "Guardar" at bounding box center [787, 335] width 58 height 15
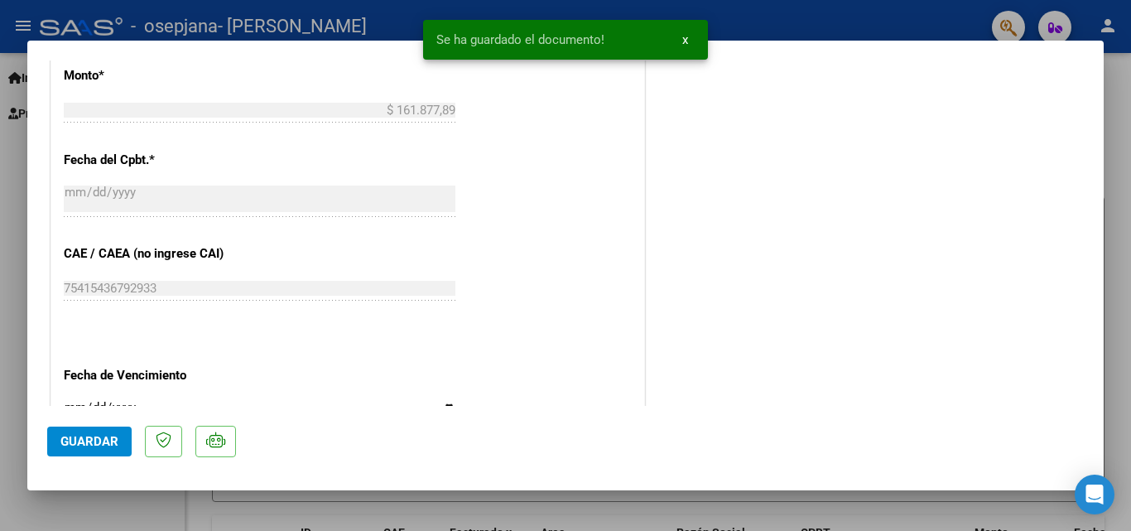
scroll to position [1137, 0]
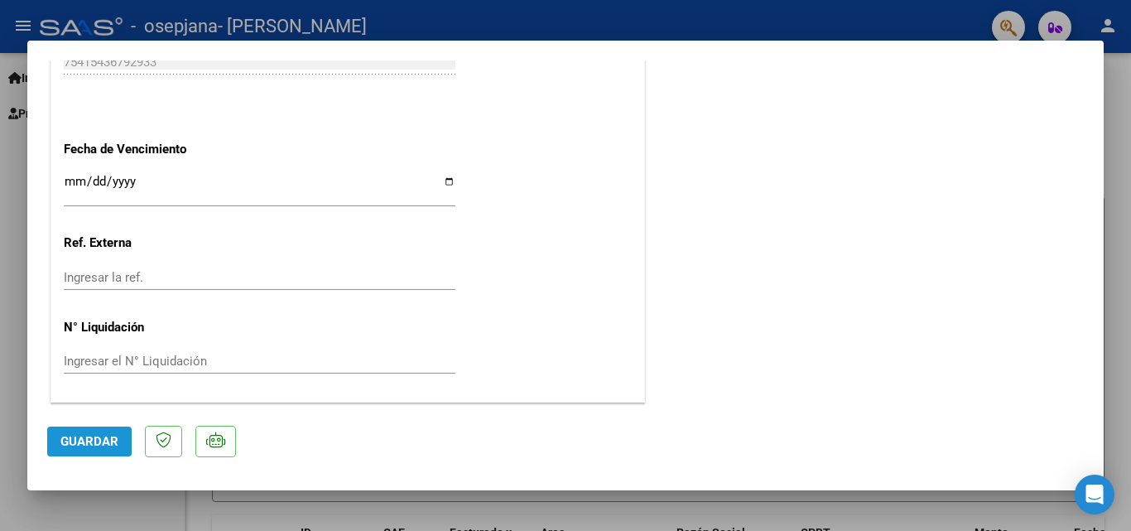
click at [79, 440] on span "Guardar" at bounding box center [89, 441] width 58 height 15
click at [7, 280] on div at bounding box center [565, 265] width 1131 height 531
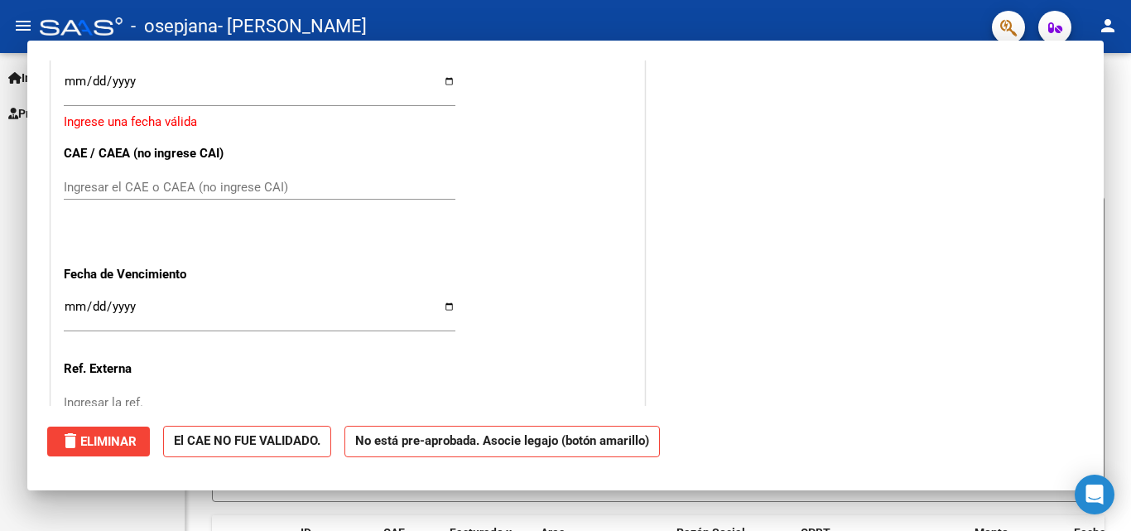
scroll to position [0, 0]
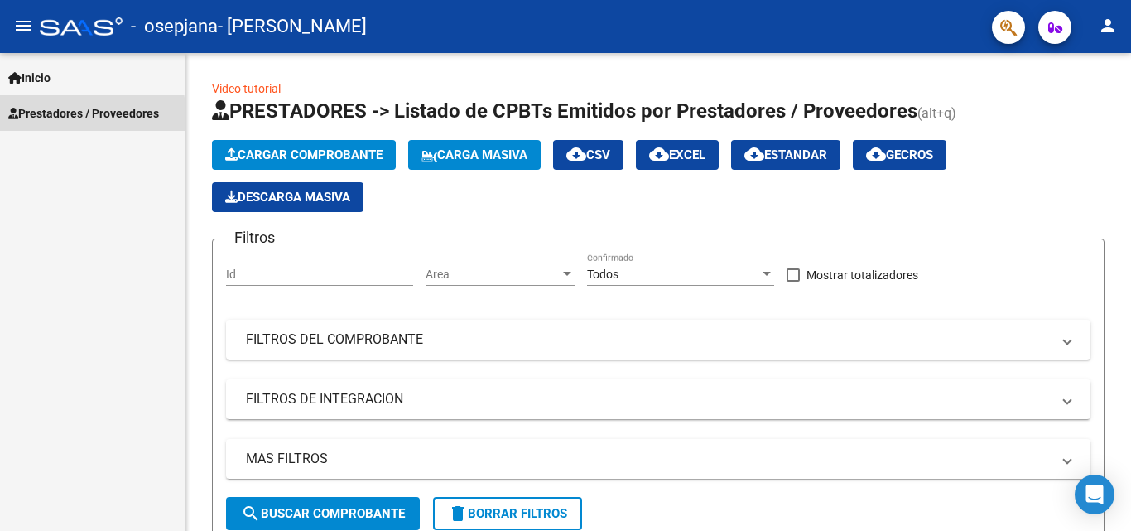
click at [79, 116] on span "Prestadores / Proveedores" at bounding box center [83, 113] width 151 height 18
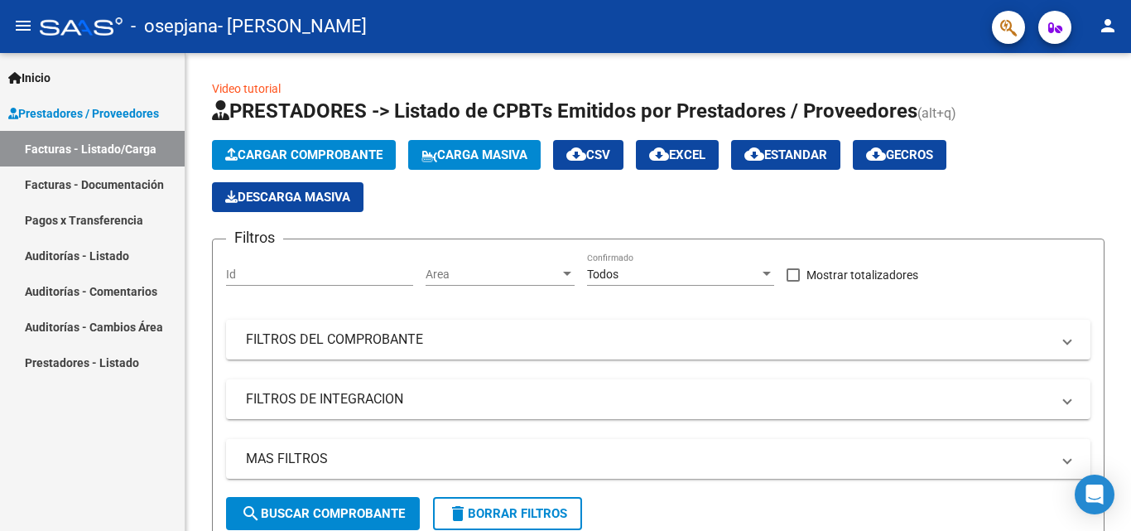
click at [82, 181] on link "Facturas - Documentación" at bounding box center [92, 184] width 185 height 36
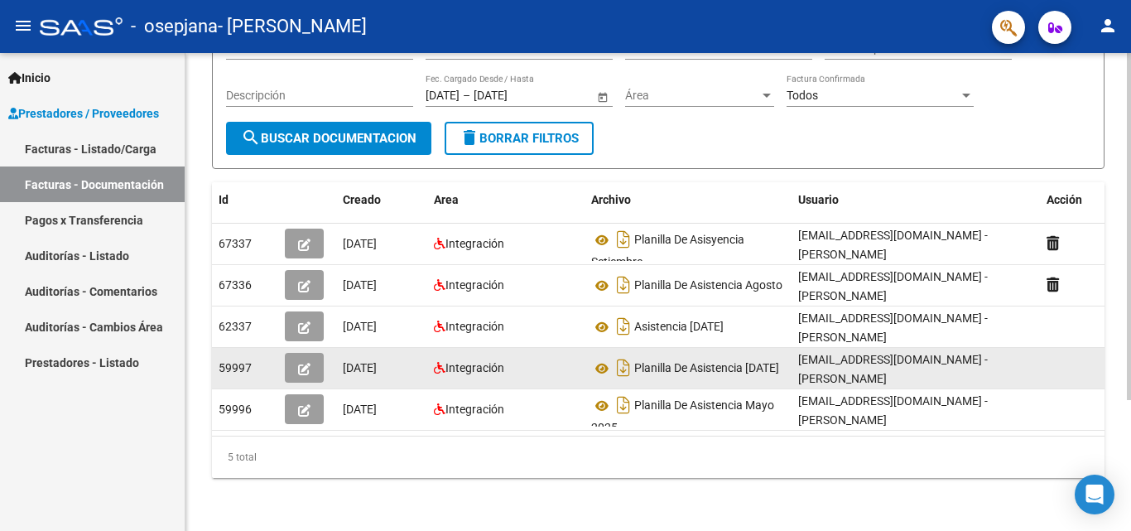
scroll to position [180, 0]
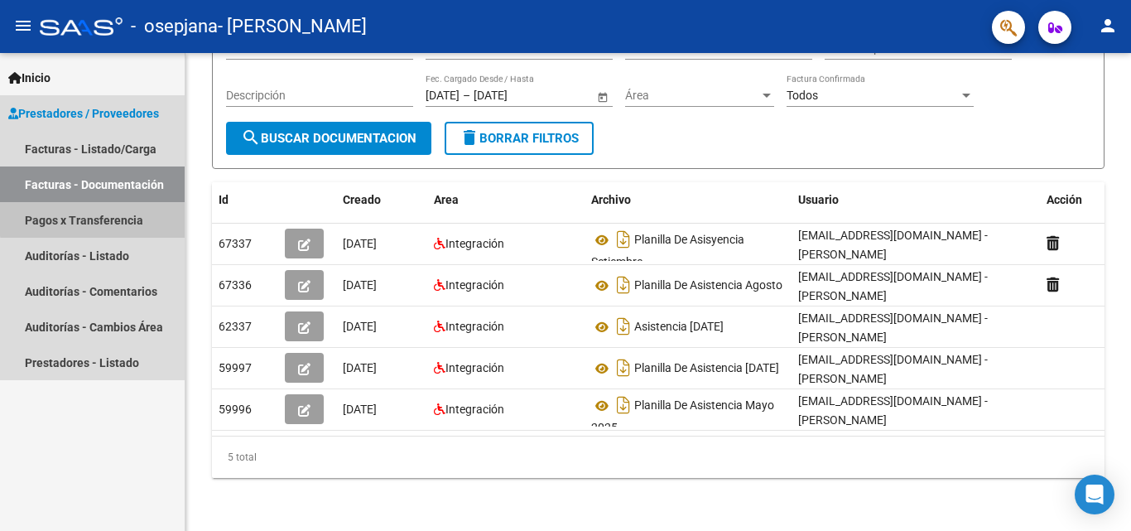
click at [120, 217] on link "Pagos x Transferencia" at bounding box center [92, 220] width 185 height 36
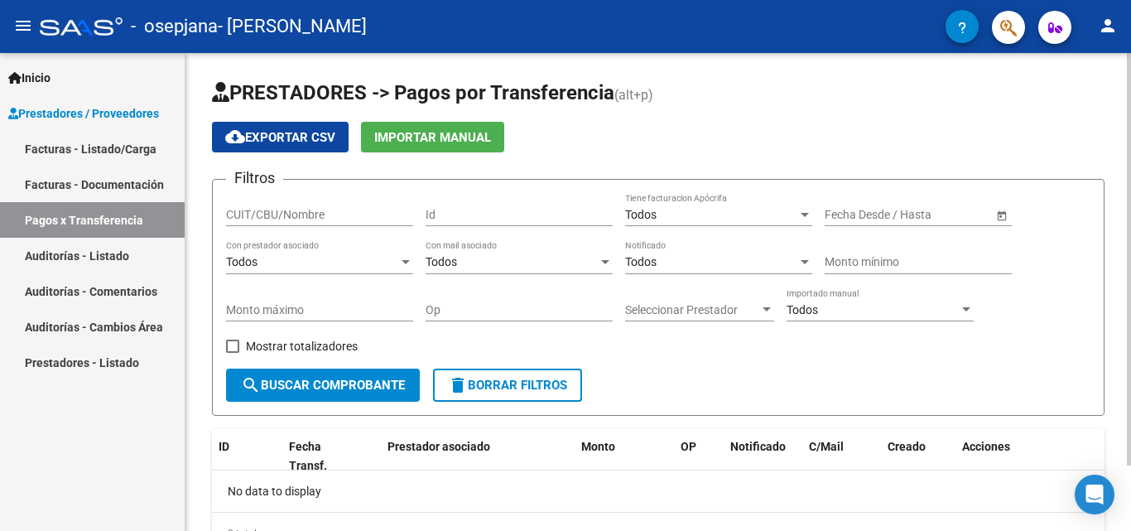
click at [325, 214] on input "CUIT/CBU/Nombre" at bounding box center [319, 215] width 187 height 14
type input "27127878795"
click at [238, 346] on span at bounding box center [232, 345] width 13 height 13
click at [233, 353] on input "Mostrar totalizadores" at bounding box center [232, 353] width 1 height 1
checkbox input "true"
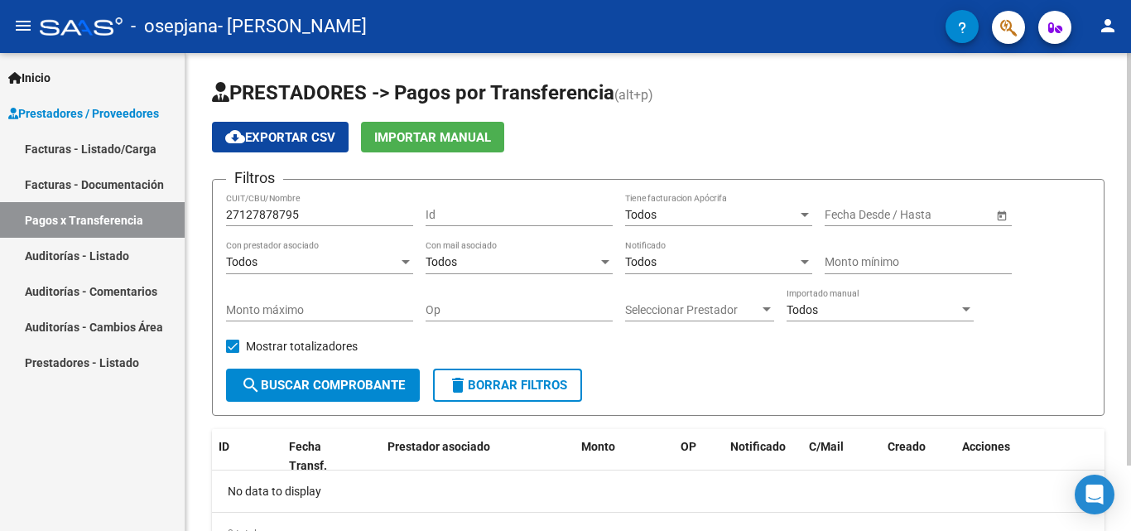
click at [284, 387] on span "search Buscar Comprobante" at bounding box center [323, 385] width 164 height 15
click at [140, 186] on link "Facturas - Documentación" at bounding box center [92, 184] width 185 height 36
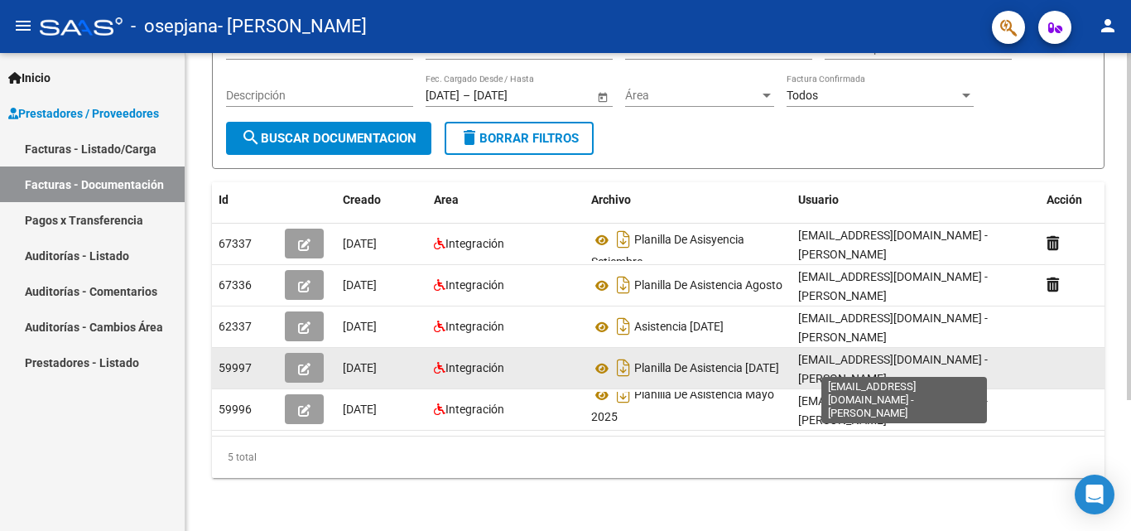
scroll to position [3, 0]
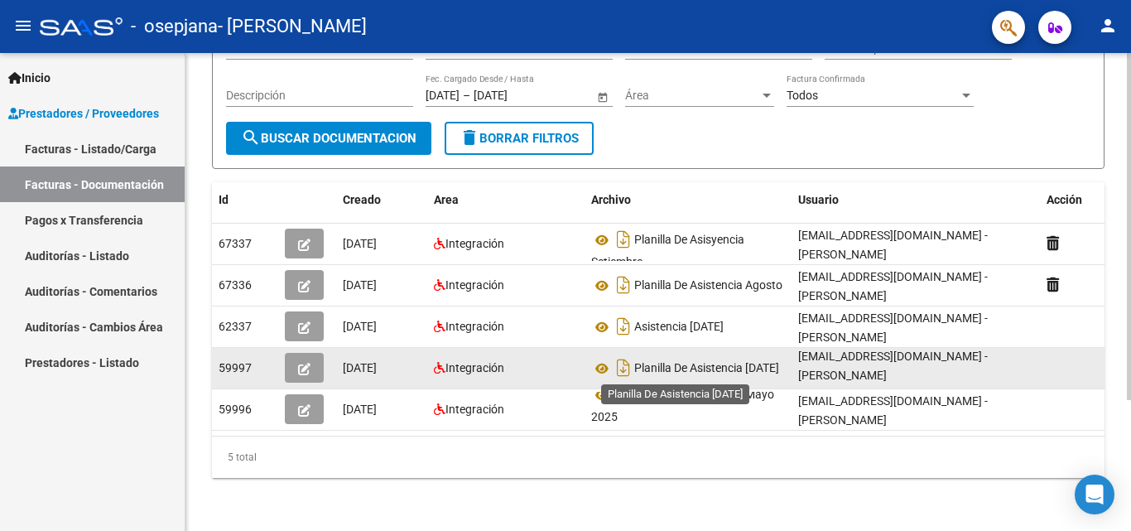
click at [693, 362] on span "Planilla De Asistencia [DATE]" at bounding box center [706, 368] width 145 height 13
click at [297, 362] on button "button" at bounding box center [304, 368] width 39 height 30
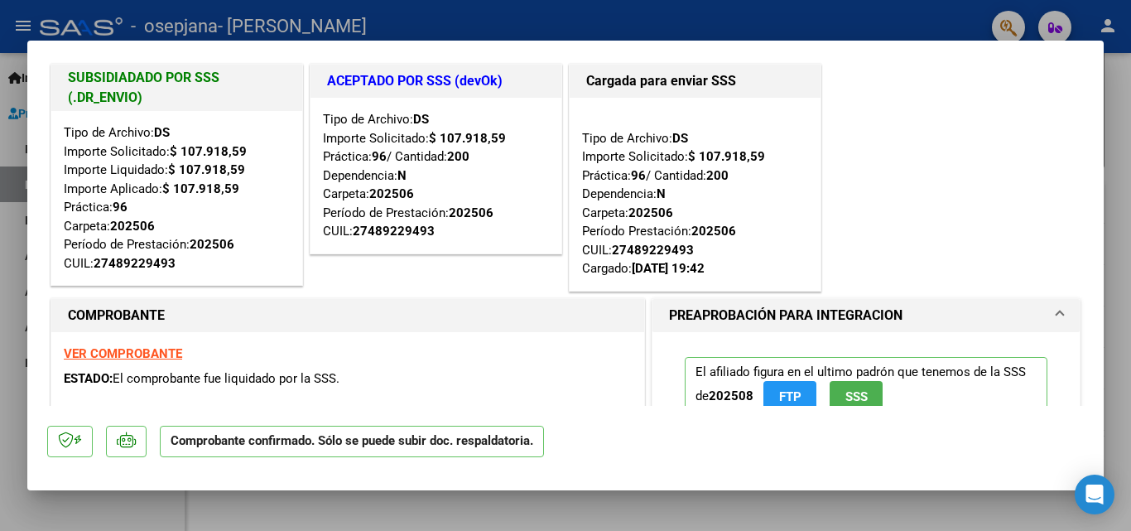
scroll to position [0, 0]
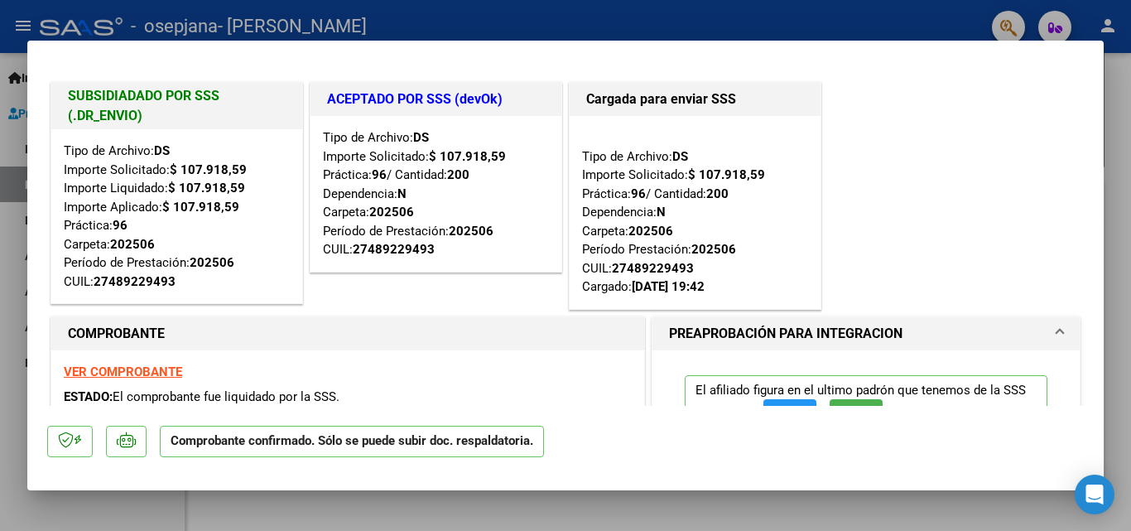
click at [581, 22] on div at bounding box center [565, 265] width 1131 height 531
type input "$ 0,00"
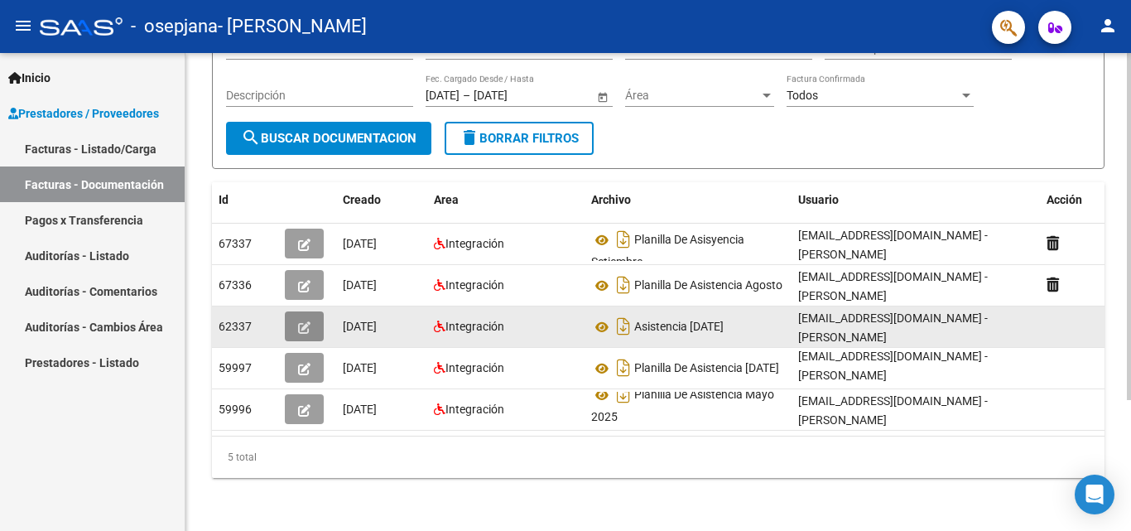
click at [291, 312] on button "button" at bounding box center [304, 326] width 39 height 30
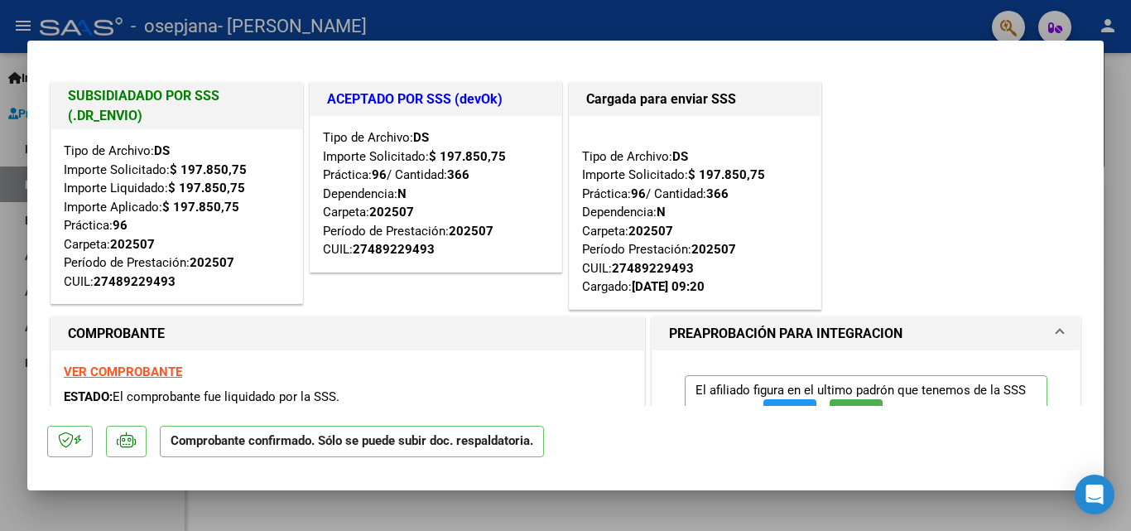
click at [816, 122] on div at bounding box center [565, 265] width 1131 height 531
type input "$ 0,00"
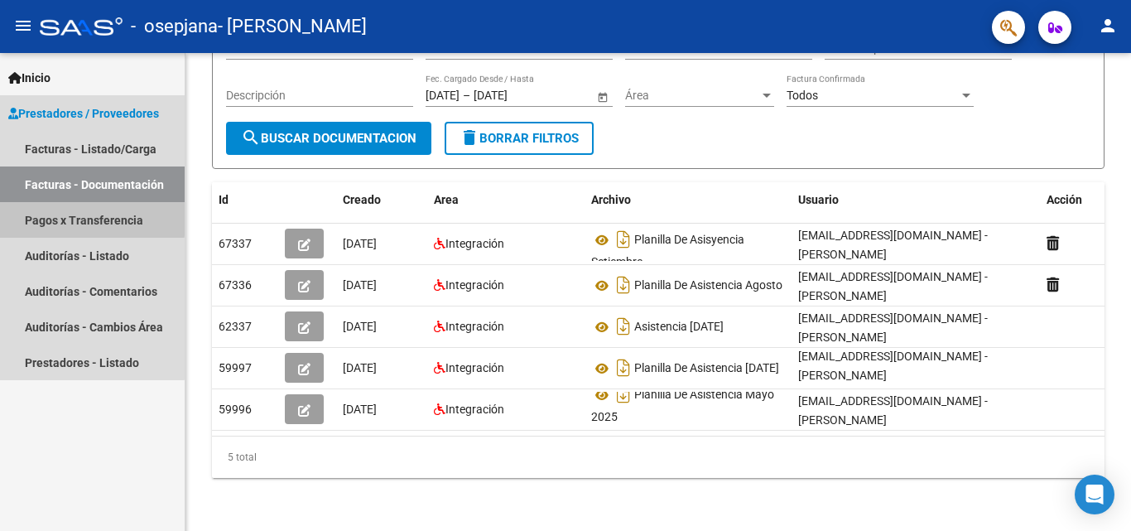
click at [84, 218] on link "Pagos x Transferencia" at bounding box center [92, 220] width 185 height 36
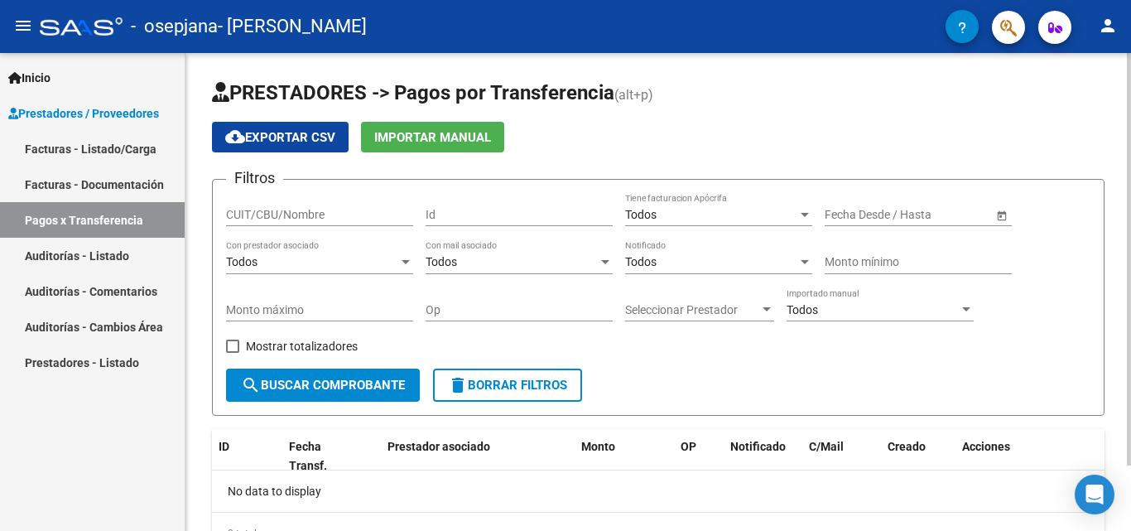
click at [432, 142] on span "Importar Manual" at bounding box center [432, 137] width 117 height 15
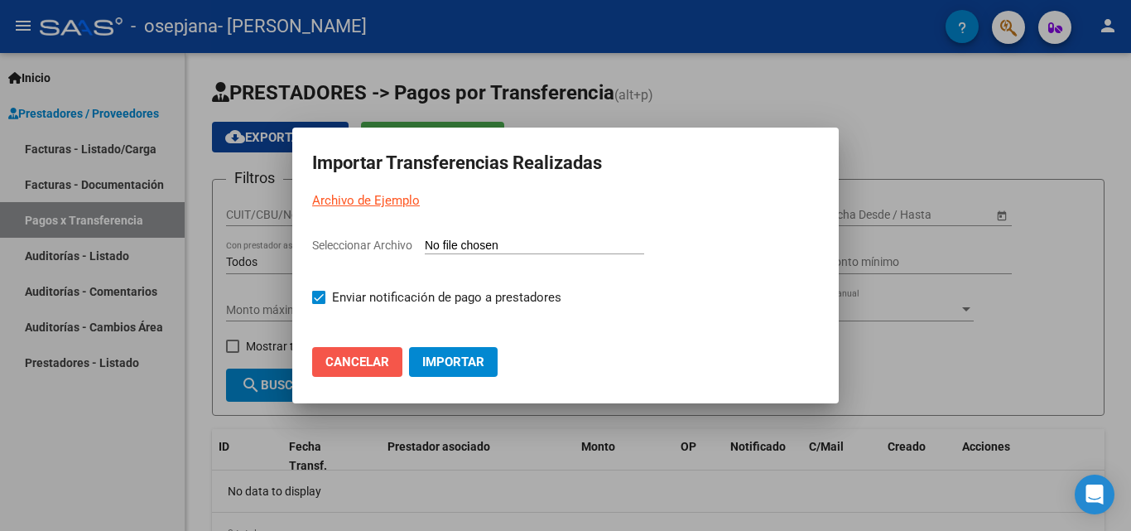
click at [388, 367] on span "Cancelar" at bounding box center [357, 361] width 64 height 15
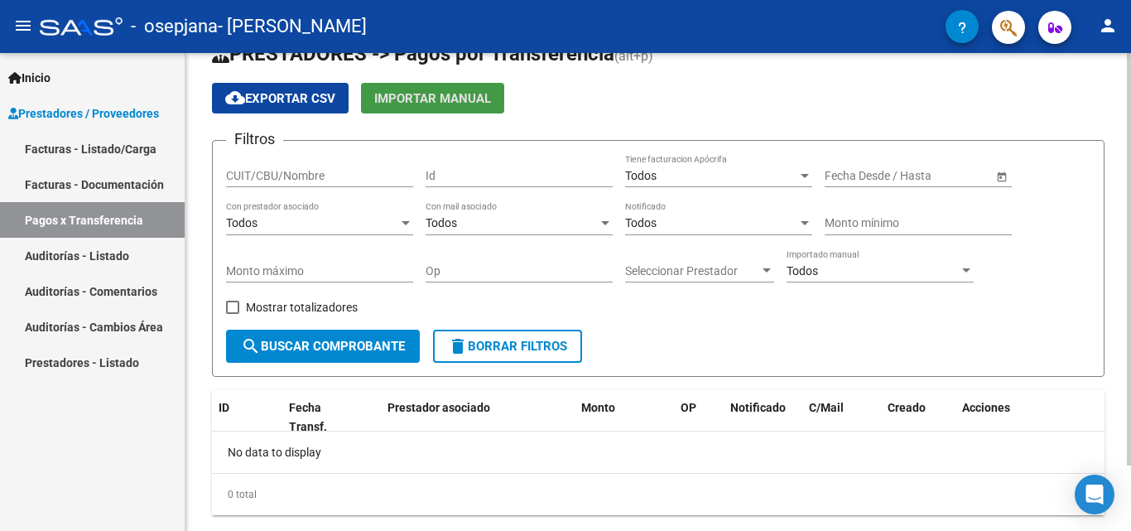
scroll to position [76, 0]
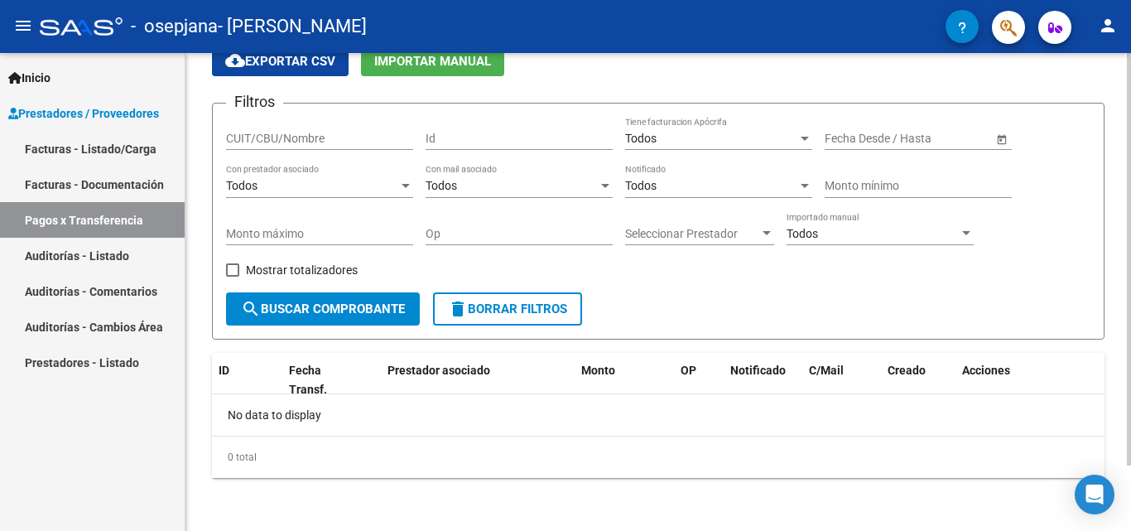
click at [291, 465] on div "0 total" at bounding box center [658, 456] width 892 height 41
click at [384, 132] on input "CUIT/CBU/Nombre" at bounding box center [319, 139] width 187 height 14
type input "27127878795"
click at [330, 182] on div "Todos" at bounding box center [312, 186] width 172 height 14
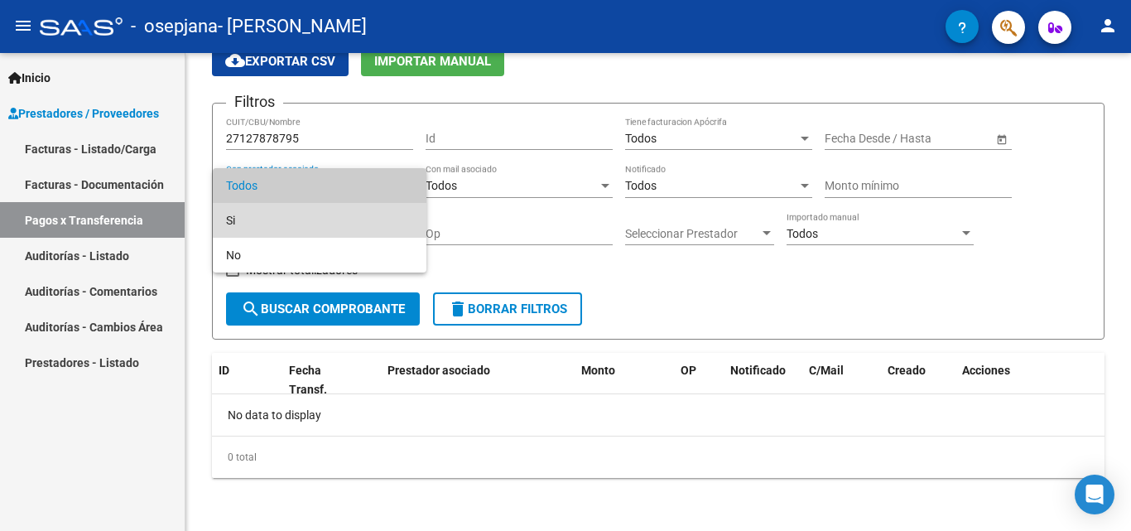
click at [309, 218] on span "Si" at bounding box center [319, 220] width 187 height 35
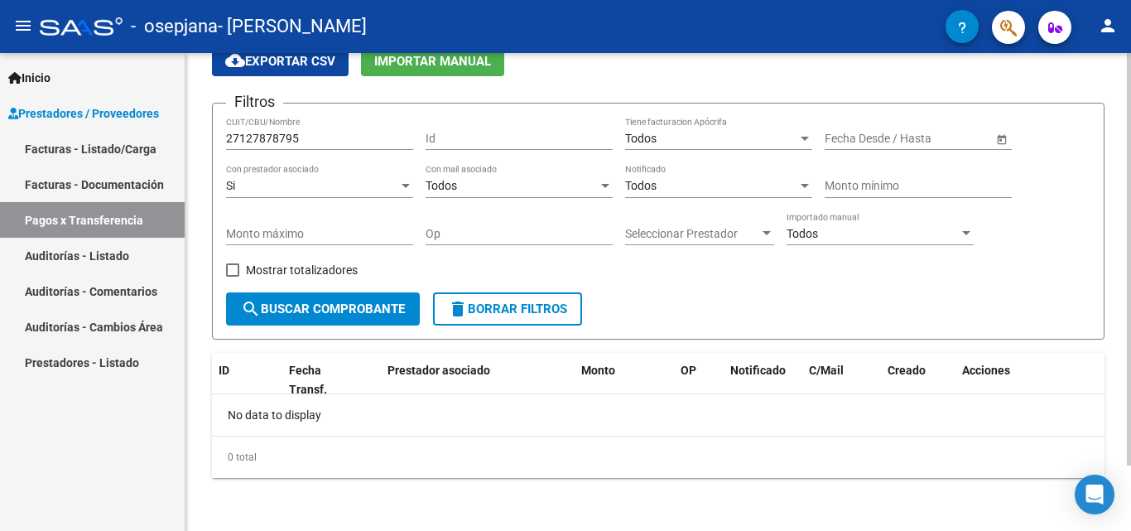
click at [496, 194] on div "Todos Con mail asociado" at bounding box center [519, 181] width 187 height 33
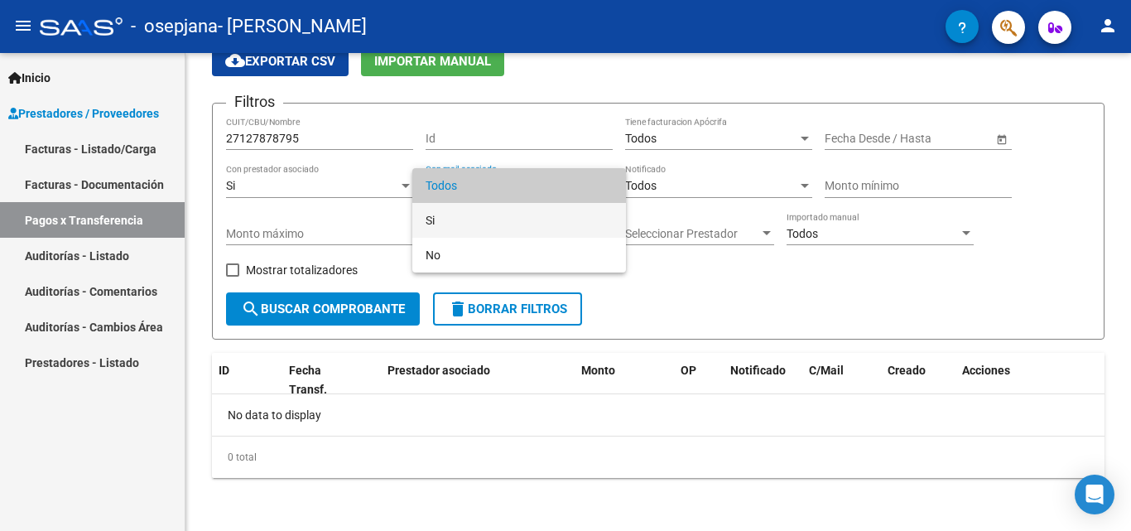
click at [483, 223] on span "Si" at bounding box center [519, 220] width 187 height 35
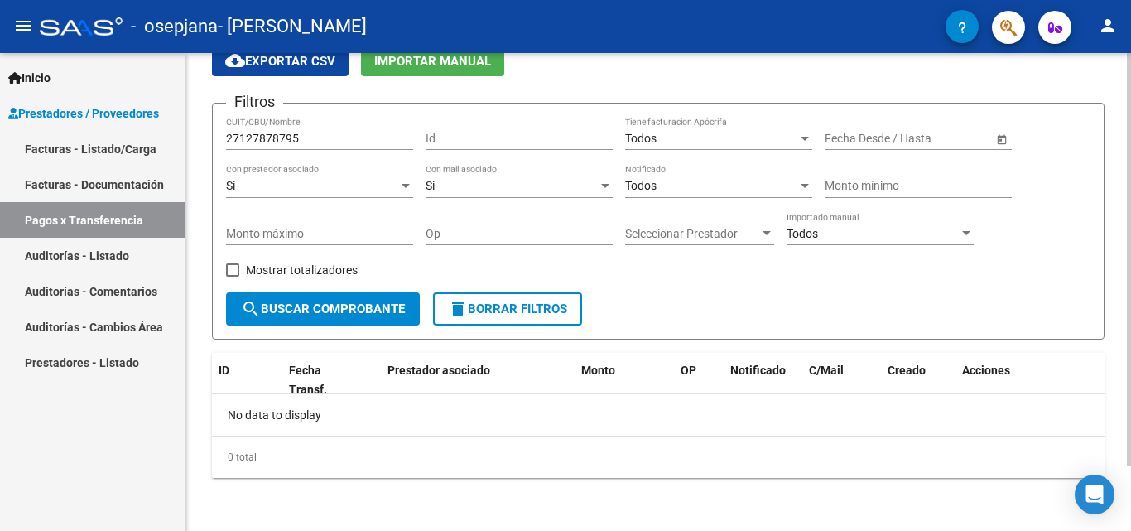
click at [656, 193] on div "Todos Notificado" at bounding box center [718, 181] width 187 height 33
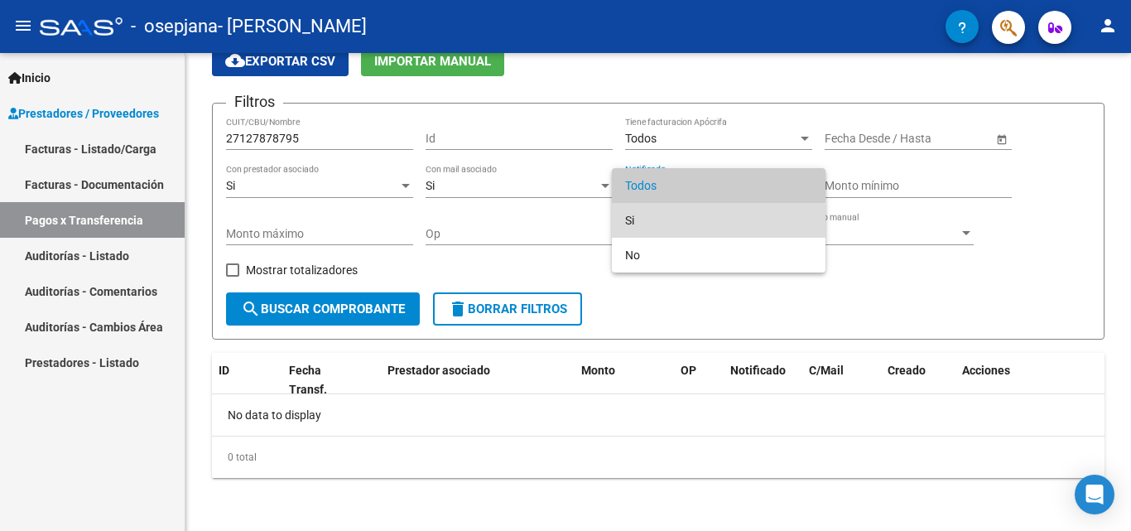
click at [635, 231] on span "Si" at bounding box center [718, 220] width 187 height 35
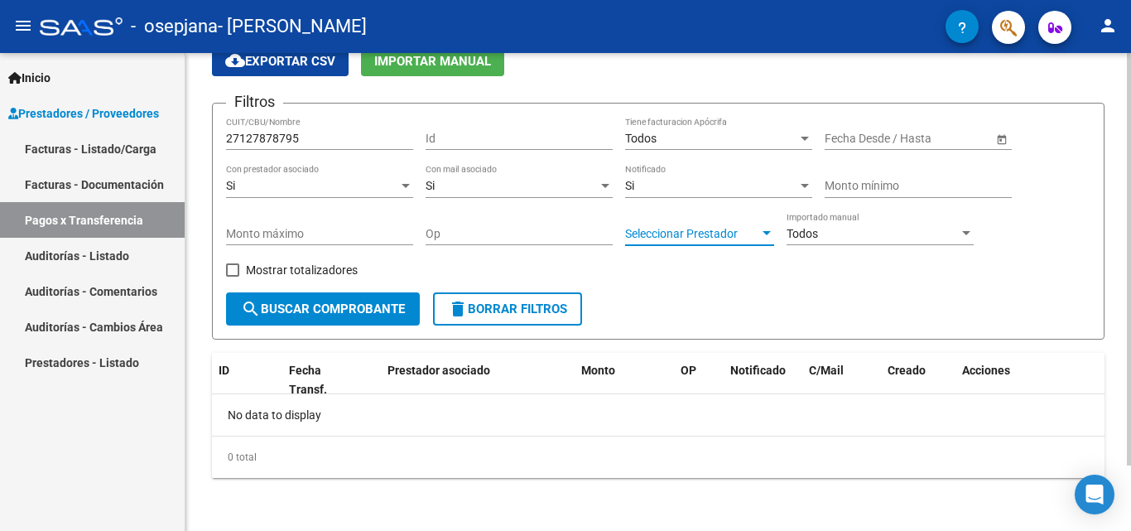
click at [766, 235] on div at bounding box center [766, 233] width 8 height 4
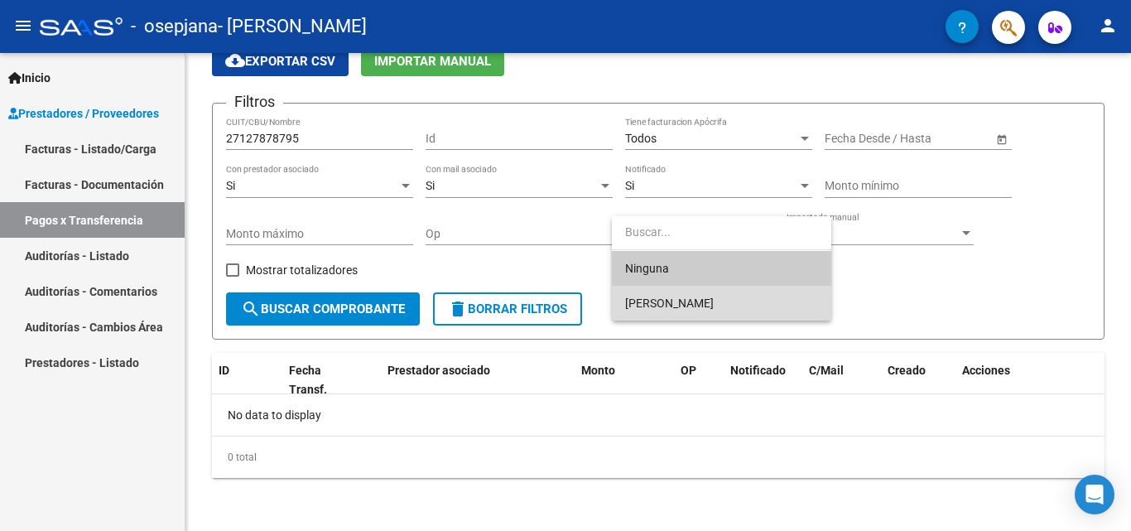
click at [727, 310] on span "[PERSON_NAME]" at bounding box center [721, 303] width 193 height 35
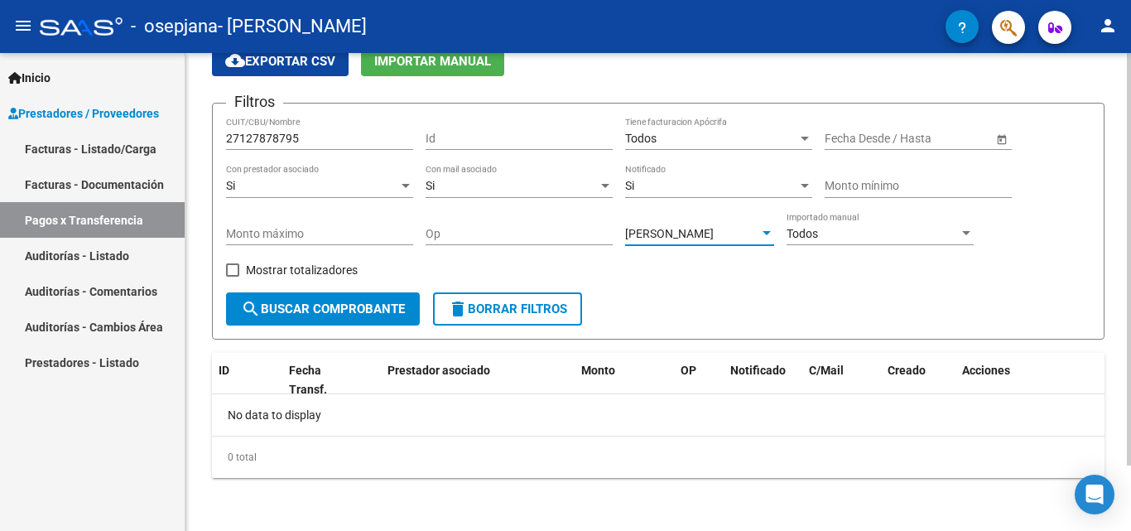
click at [228, 270] on span at bounding box center [232, 269] width 13 height 13
click at [232, 277] on input "Mostrar totalizadores" at bounding box center [232, 277] width 1 height 1
checkbox input "true"
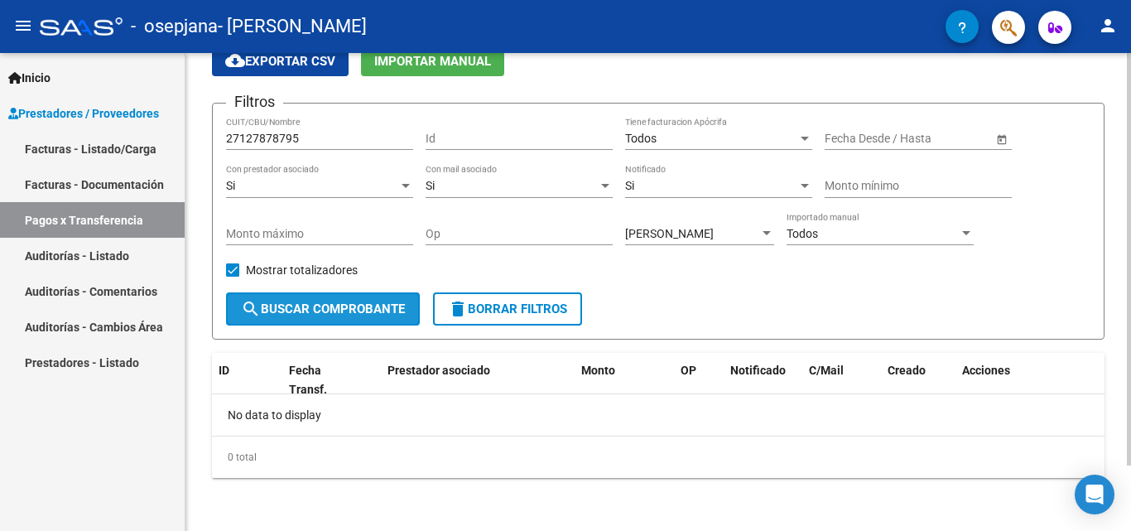
click at [325, 303] on span "search Buscar Comprobante" at bounding box center [323, 308] width 164 height 15
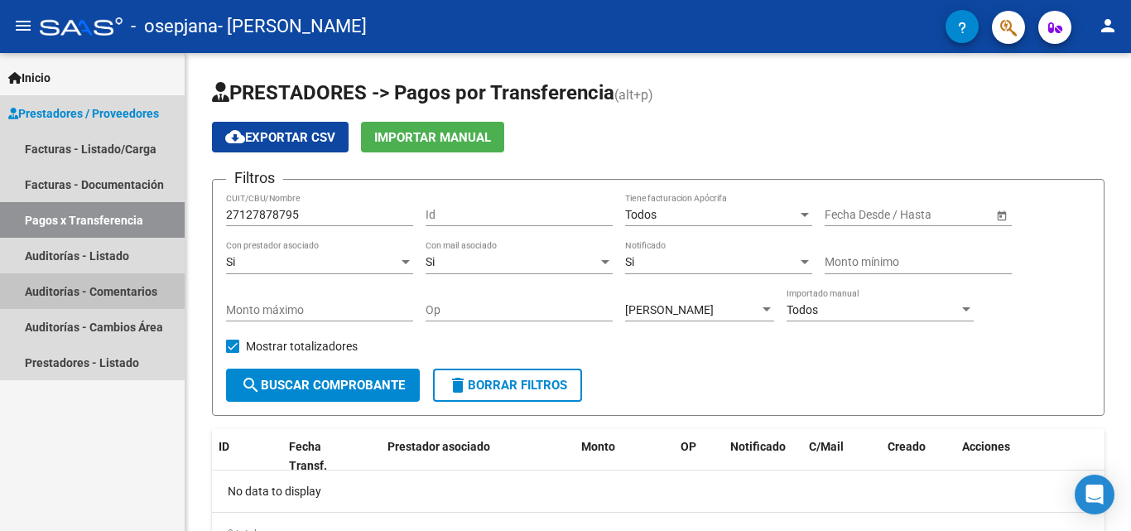
click at [127, 293] on link "Auditorías - Comentarios" at bounding box center [92, 291] width 185 height 36
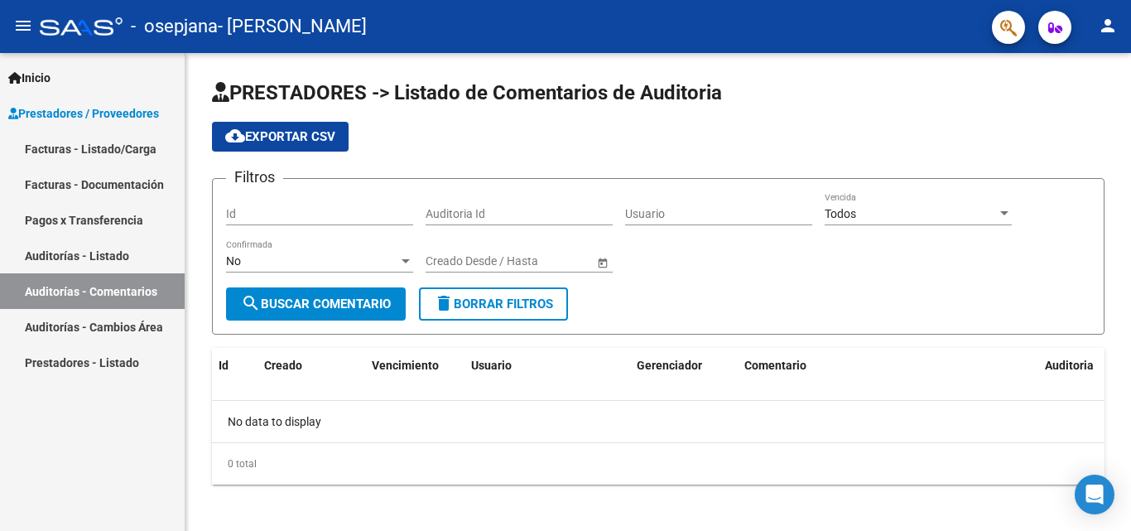
click at [94, 363] on link "Prestadores - Listado" at bounding box center [92, 362] width 185 height 36
